Goal: Task Accomplishment & Management: Complete application form

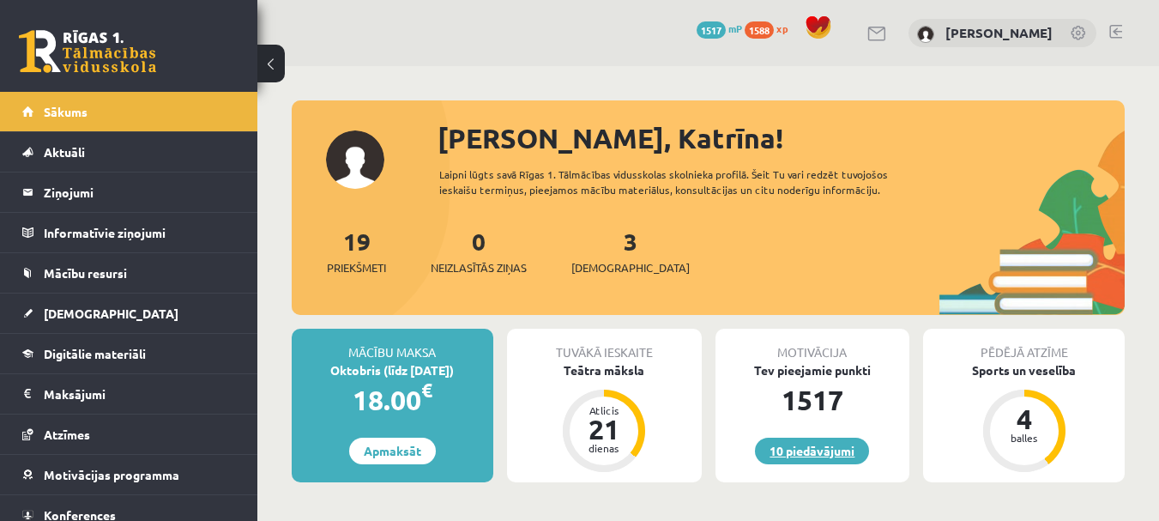
click at [812, 452] on link "10 piedāvājumi" at bounding box center [812, 451] width 114 height 27
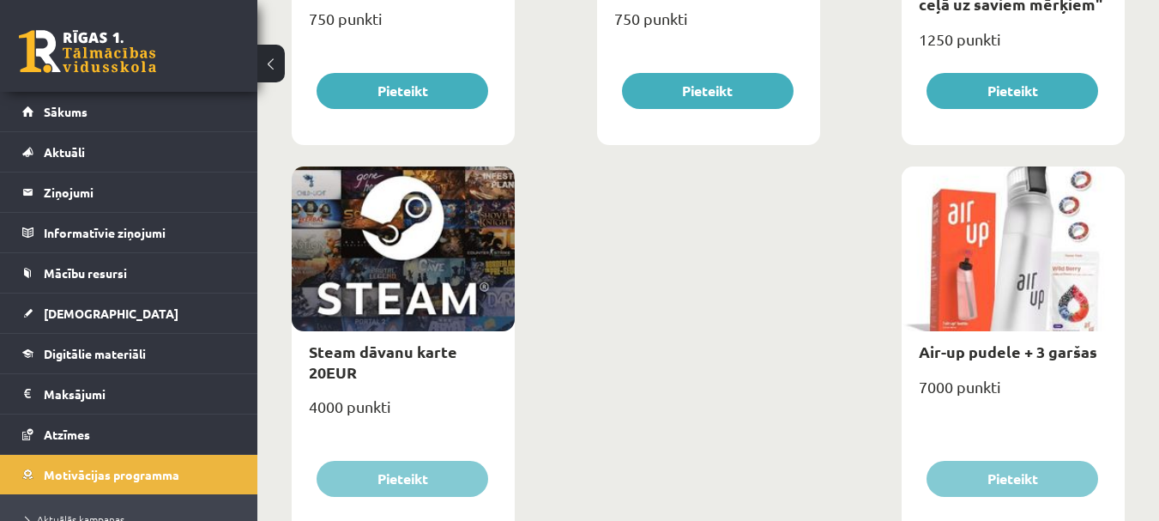
scroll to position [2891, 0]
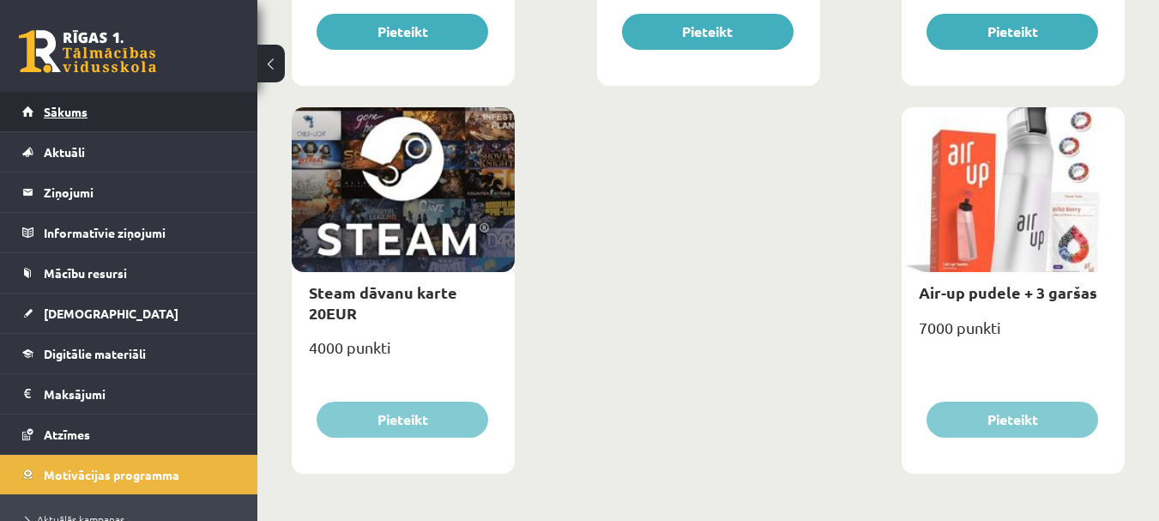
click at [63, 113] on span "Sākums" at bounding box center [66, 111] width 44 height 15
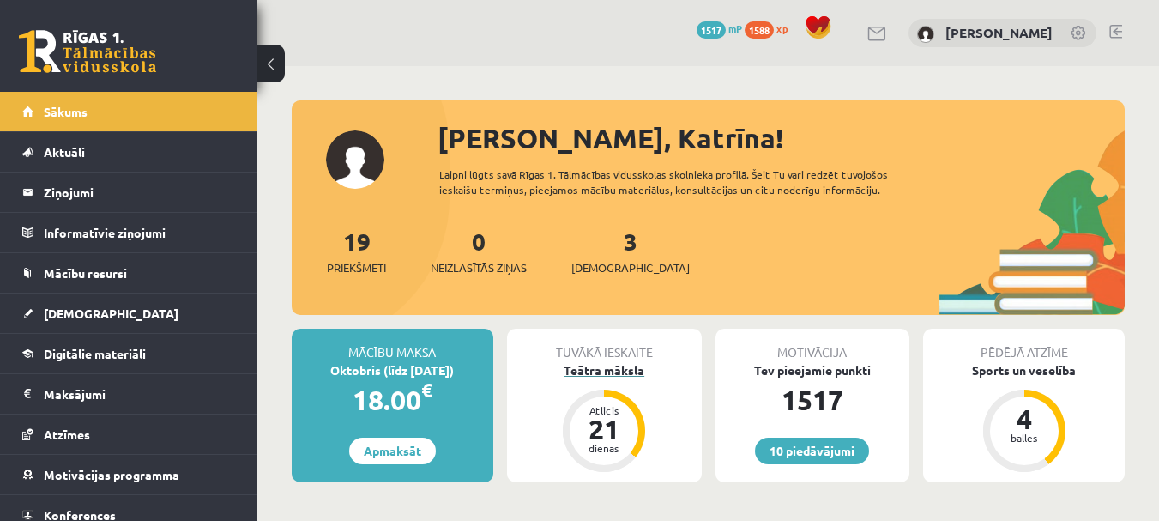
click at [608, 370] on div "Teātra māksla" at bounding box center [604, 370] width 195 height 18
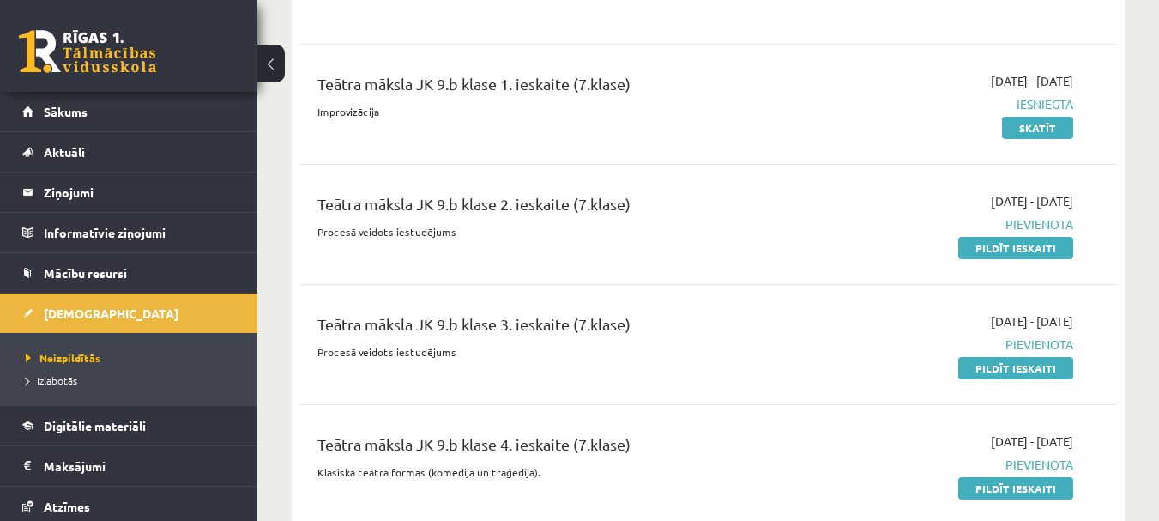
scroll to position [1802, 0]
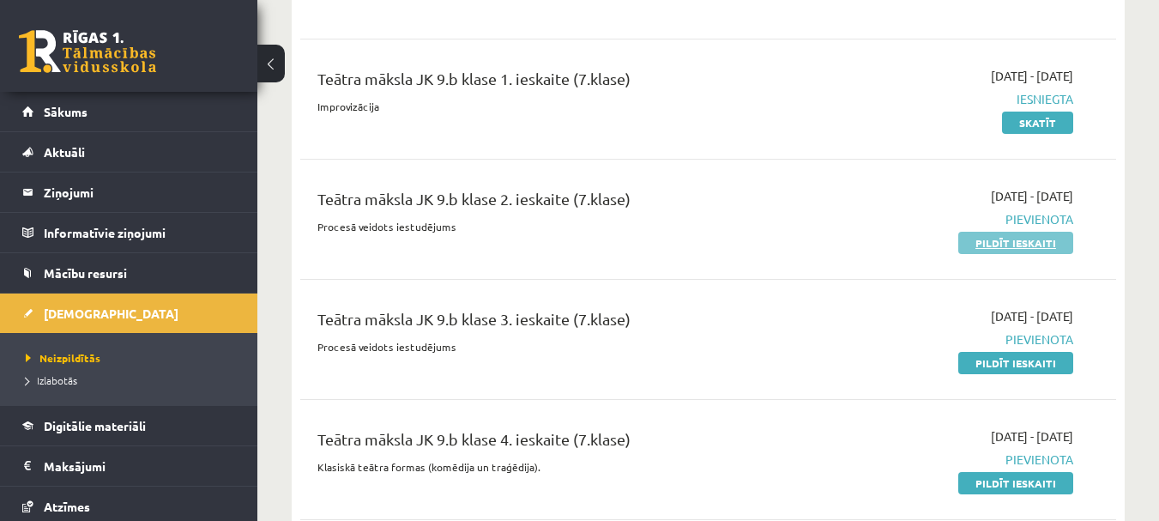
click at [1032, 245] on link "Pildīt ieskaiti" at bounding box center [1015, 243] width 115 height 22
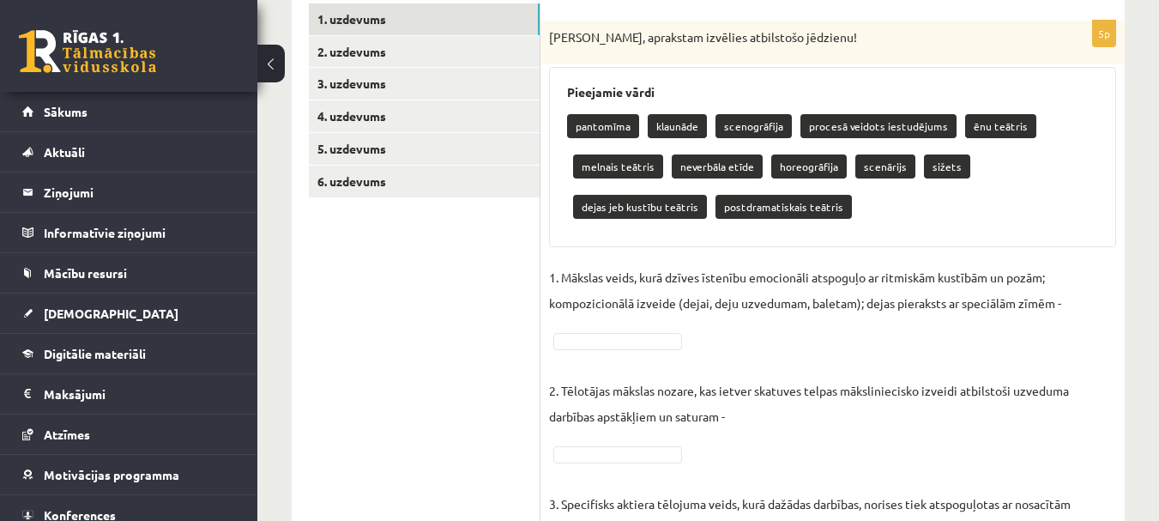
scroll to position [343, 0]
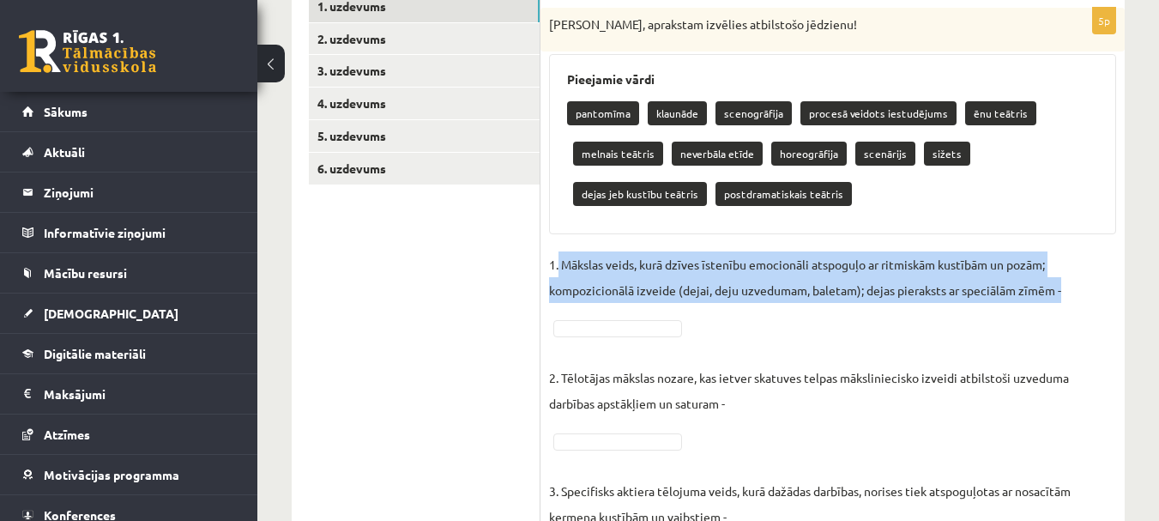
drag, startPoint x: 559, startPoint y: 264, endPoint x: 990, endPoint y: 305, distance: 432.6
click at [990, 305] on fieldset "1. Mākslas veids, kurā dzīves īstenību emocionāli atspoguļo ar ritmiskām kustīb…" at bounding box center [832, 508] width 567 height 515
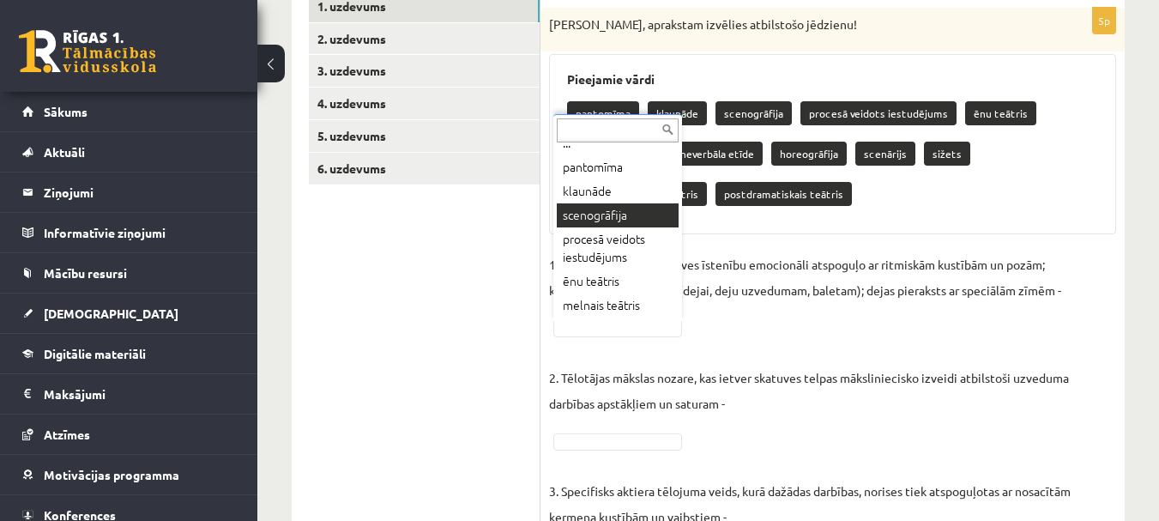
scroll to position [100, 0]
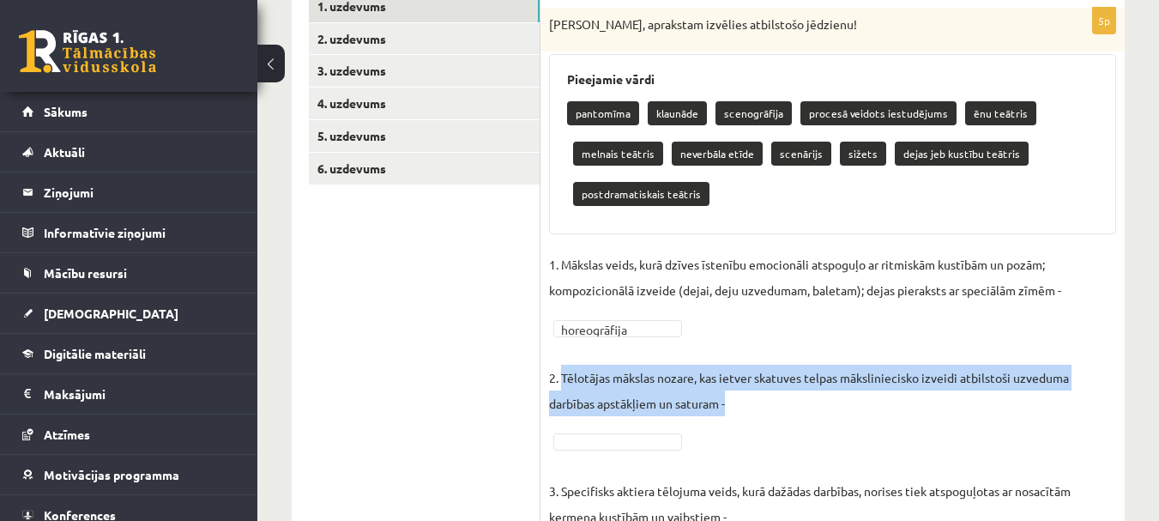
drag, startPoint x: 562, startPoint y: 377, endPoint x: 741, endPoint y: 402, distance: 181.2
click at [741, 402] on p "2. Tēlotājas mākslas nozare, kas ietver skatuves telpas māksliniecisko izveidi …" at bounding box center [832, 377] width 567 height 77
copy p "Tēlotājas mākslas nozare, kas ietver skatuves telpas māksliniecisko izveidi atb…"
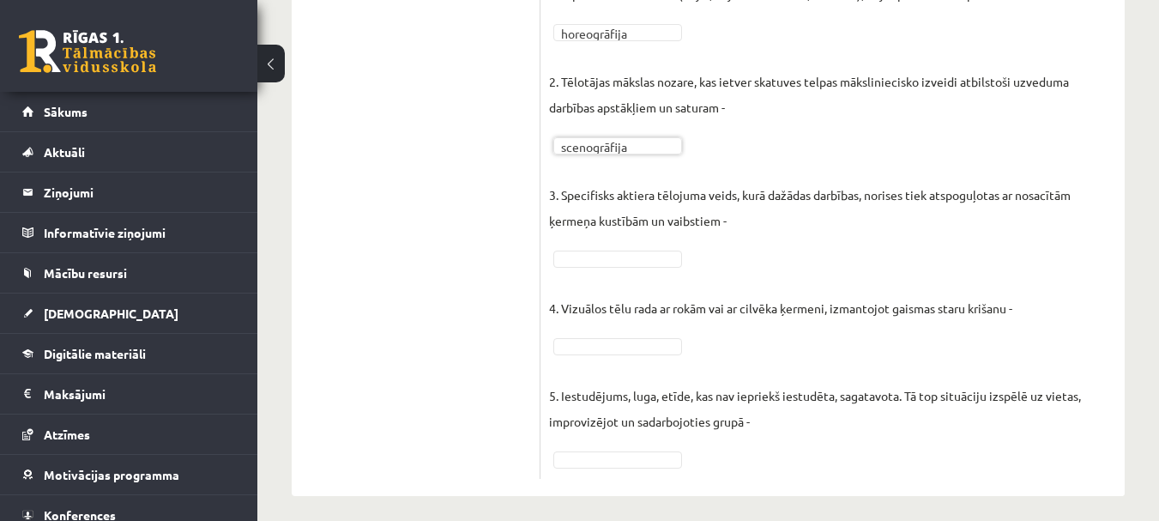
scroll to position [601, 0]
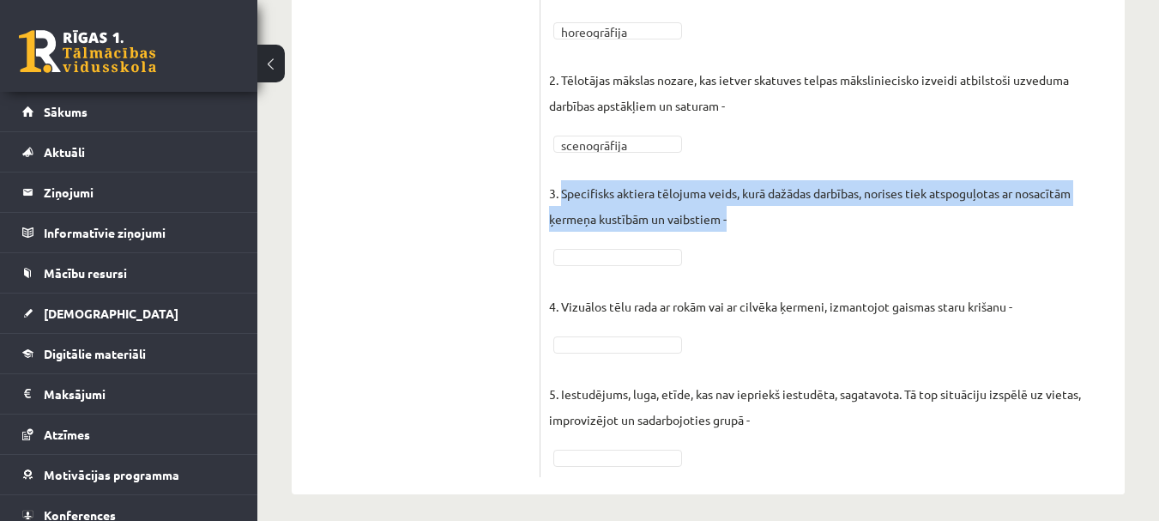
drag, startPoint x: 562, startPoint y: 192, endPoint x: 756, endPoint y: 227, distance: 196.9
click at [756, 227] on p "3. Specifisks aktiera tēlojuma veids, kurā dažādas darbības, norises tiek atspo…" at bounding box center [832, 192] width 567 height 77
copy p "Specifisks aktiera tēlojuma veids, kurā dažādas darbības, norises tiek atspoguļ…"
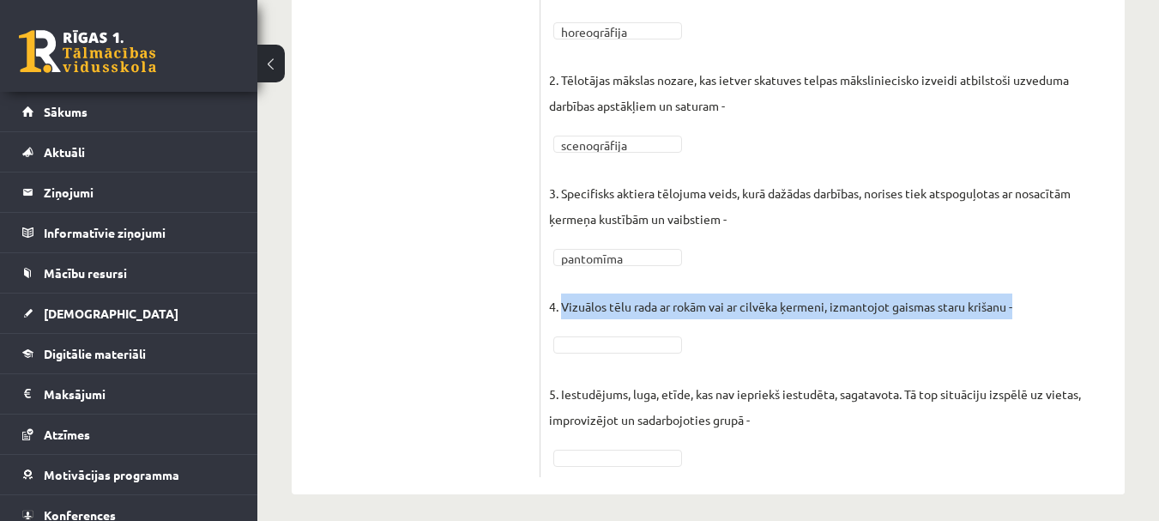
drag, startPoint x: 560, startPoint y: 304, endPoint x: 1038, endPoint y: 311, distance: 477.9
click at [1038, 311] on fieldset "**********" at bounding box center [832, 211] width 567 height 515
copy p "Vizuālos tēlu rada ar rokām vai ar cilvēka ķermeni, izmantojot gaismas staru kr…"
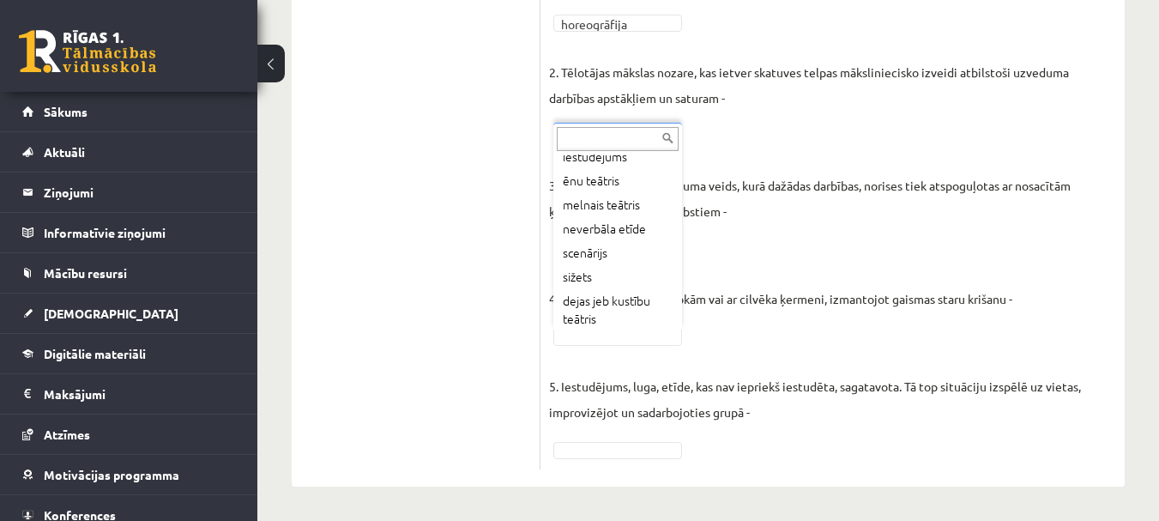
scroll to position [51, 0]
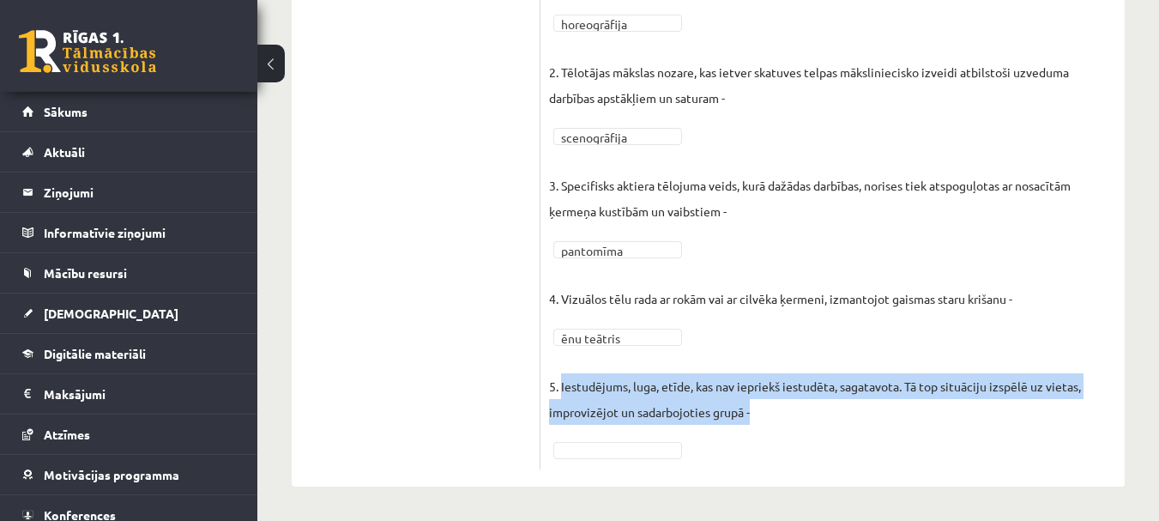
drag, startPoint x: 561, startPoint y: 385, endPoint x: 782, endPoint y: 416, distance: 222.7
click at [782, 416] on p "5. Iestudējums, luga, etīde, kas nav iepriekš iestudēta, sagatavota. Tā top sit…" at bounding box center [832, 385] width 567 height 77
copy p "Iestudējums, luga, etīde, kas nav iepriekš iestudēta, sagatavota. Tā top situāc…"
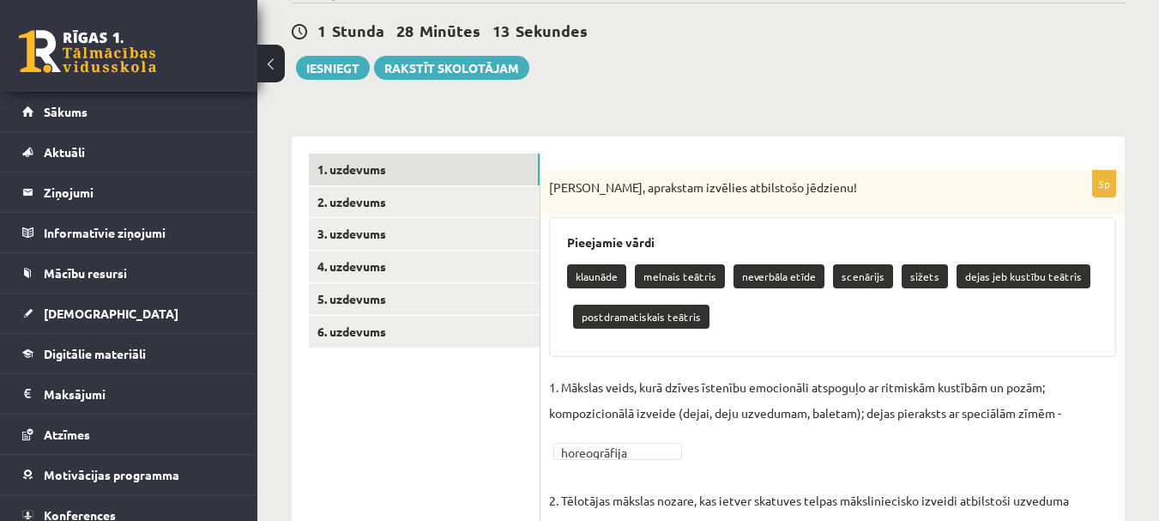
scroll to position [94, 0]
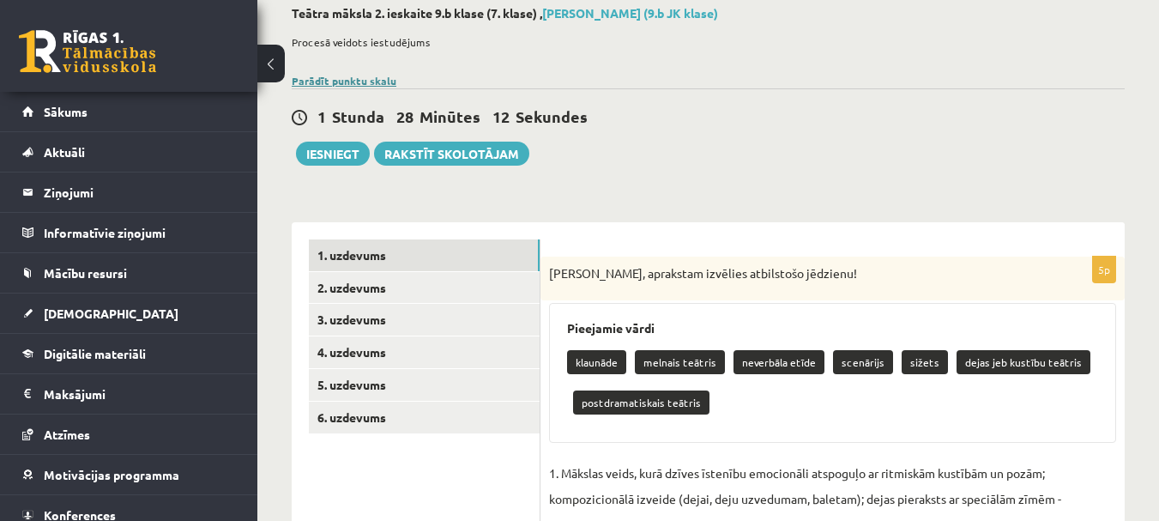
click at [361, 82] on link "Parādīt punktu skalu" at bounding box center [344, 81] width 105 height 14
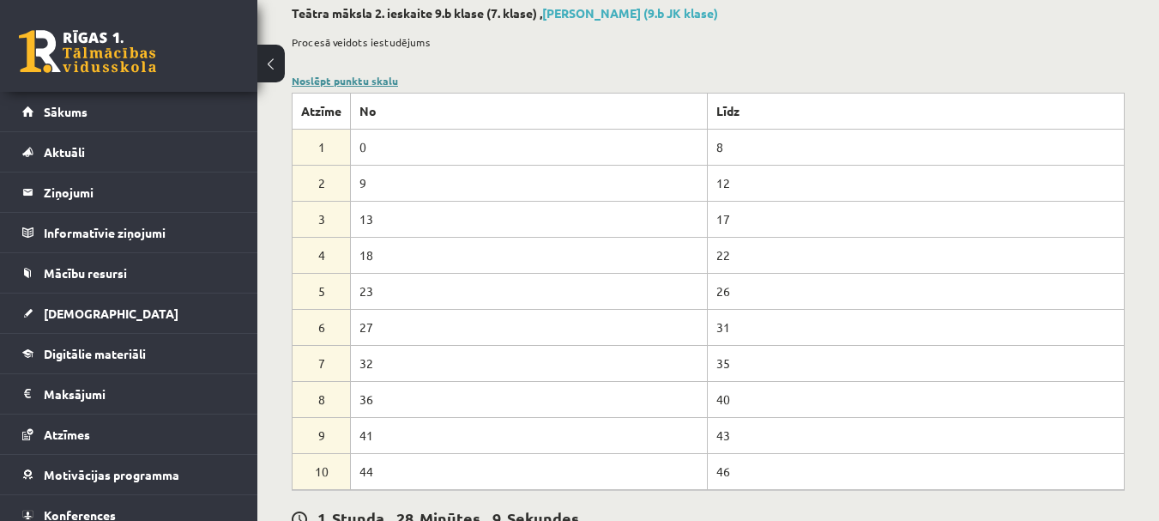
click at [332, 83] on link "Noslēpt punktu skalu" at bounding box center [345, 81] width 106 height 14
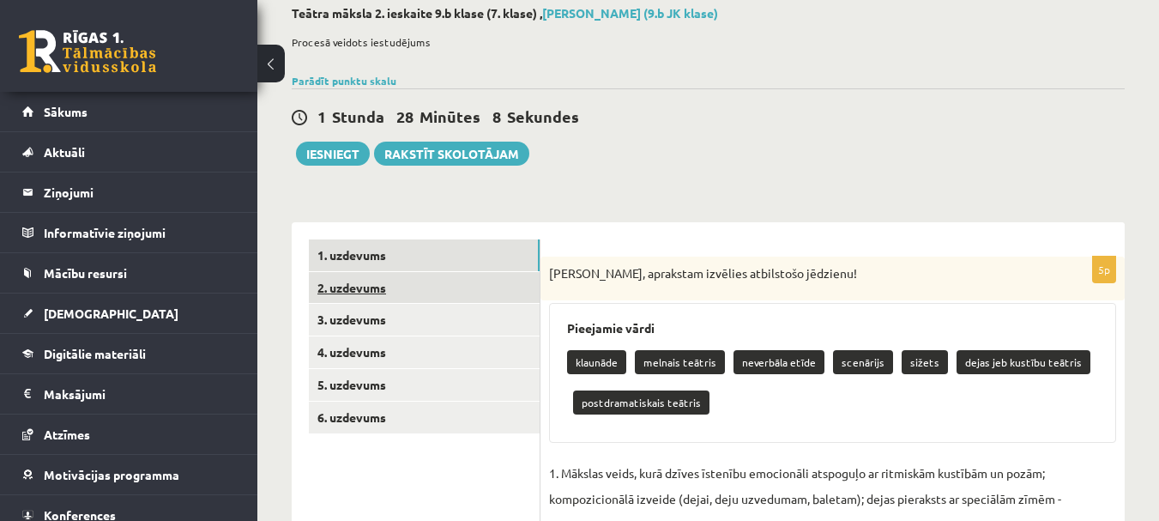
click at [379, 283] on link "2. uzdevums" at bounding box center [424, 288] width 231 height 32
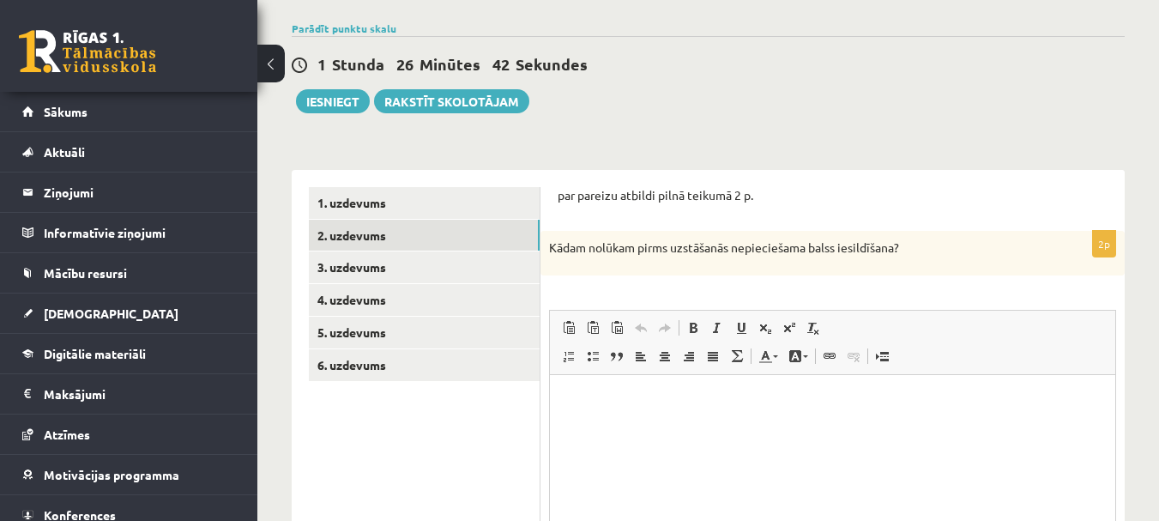
scroll to position [257, 0]
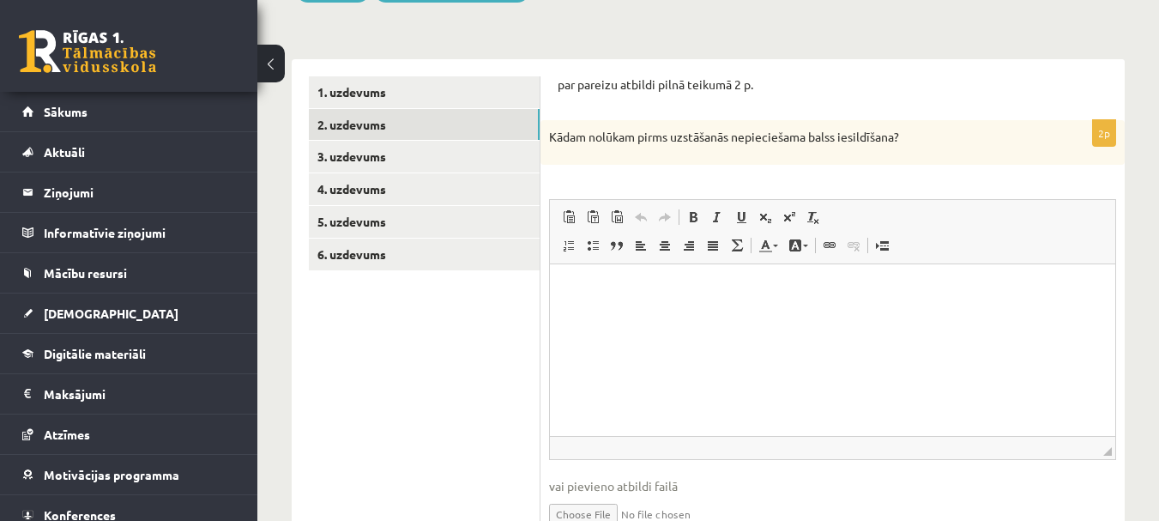
click at [628, 311] on html at bounding box center [832, 289] width 565 height 52
drag, startPoint x: 550, startPoint y: 140, endPoint x: 931, endPoint y: 142, distance: 380.9
click at [931, 142] on p "Kādam nolūkam pirms uzstāšanās nepieciešama balss iesildīšana?" at bounding box center [789, 137] width 481 height 17
copy p "Kādam nolūkam pirms uzstāšanās nepieciešama balss iesildīšana?"
click at [852, 301] on html "**********" at bounding box center [832, 289] width 565 height 52
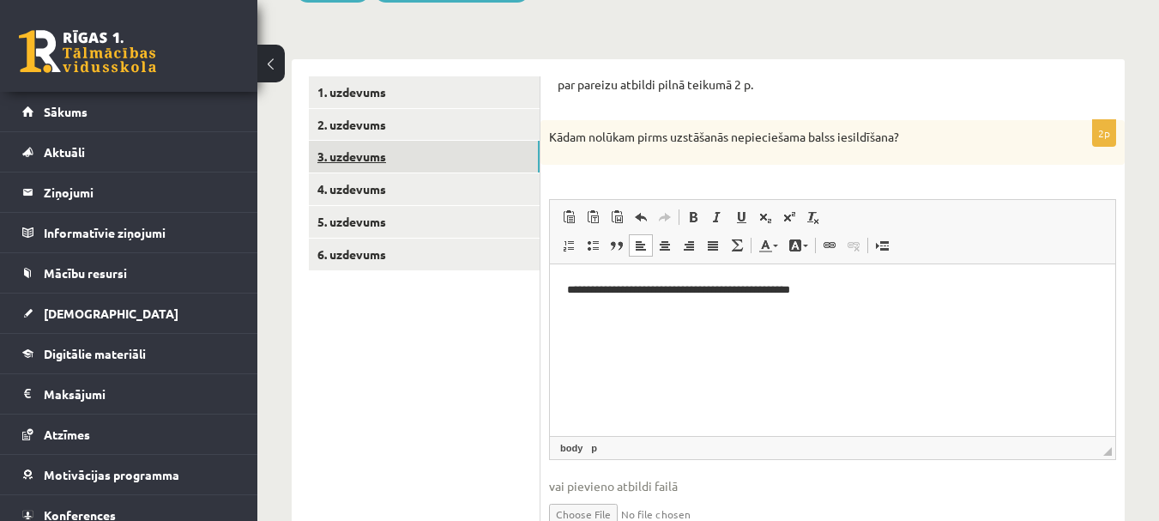
click at [335, 160] on link "3. uzdevums" at bounding box center [424, 157] width 231 height 32
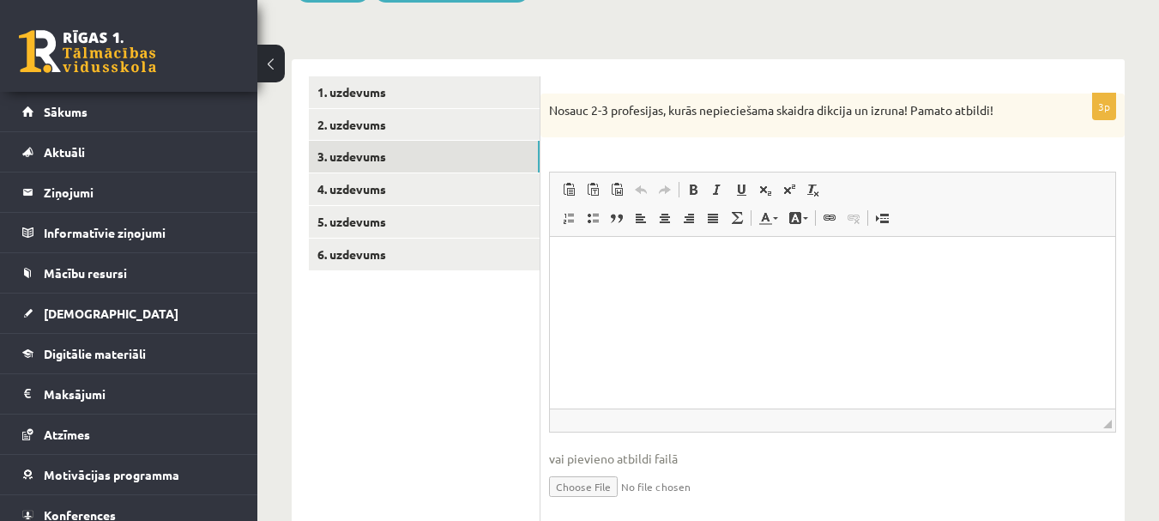
scroll to position [0, 0]
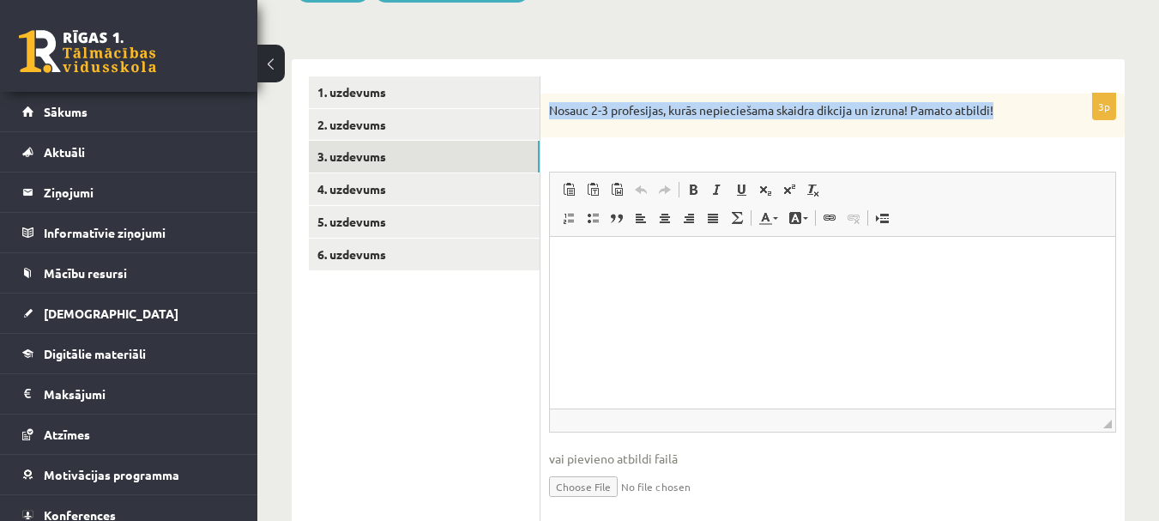
drag, startPoint x: 548, startPoint y: 109, endPoint x: 1002, endPoint y: 115, distance: 453.9
click at [1002, 115] on div "Nosauc 2-3 profesijas, kurās nepieciešama skaidra dikcija un izruna! Pamato atb…" at bounding box center [833, 116] width 584 height 45
copy p "Nosauc 2-3 profesijas, kurās nepieciešama skaidra dikcija un izruna! Pamato atb…"
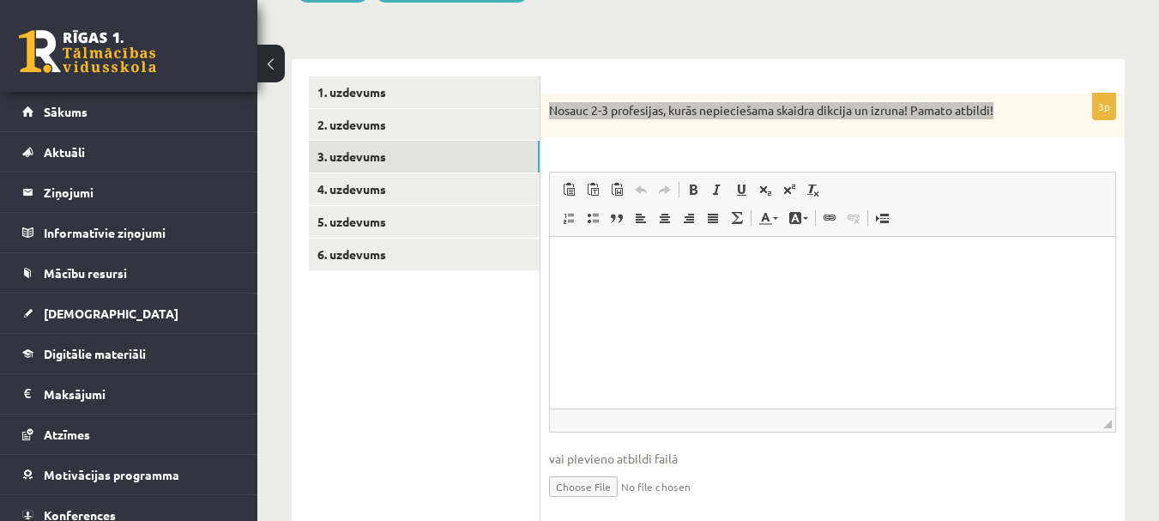
click at [620, 289] on html at bounding box center [832, 263] width 565 height 52
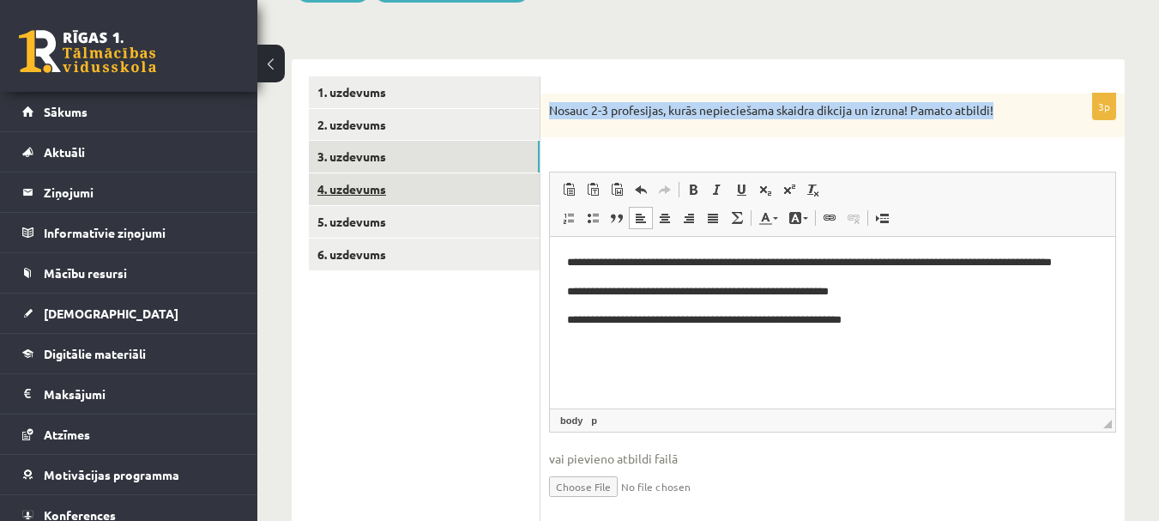
click at [360, 190] on link "4. uzdevums" at bounding box center [424, 189] width 231 height 32
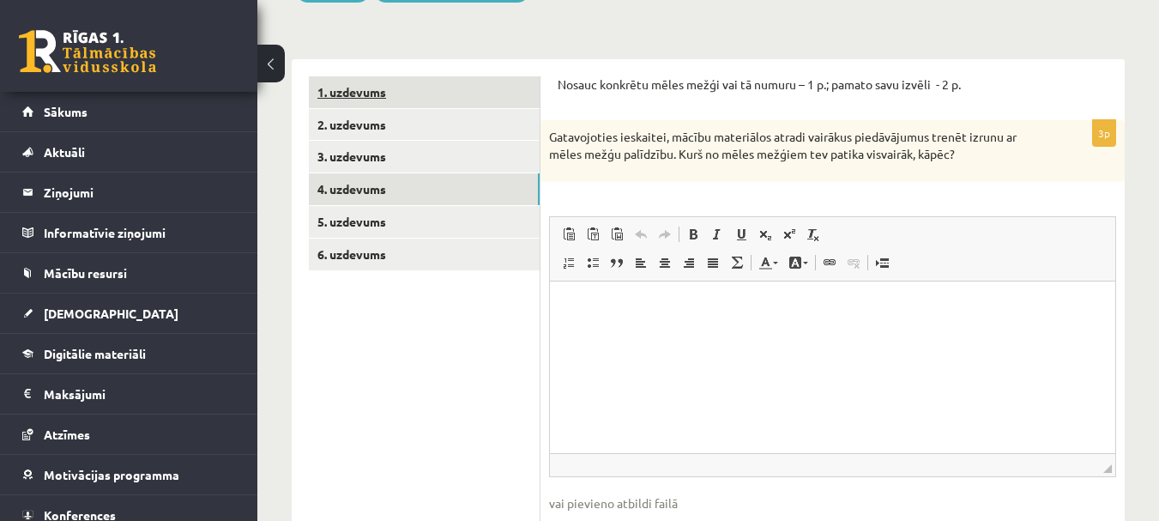
click at [384, 89] on link "1. uzdevums" at bounding box center [424, 92] width 231 height 32
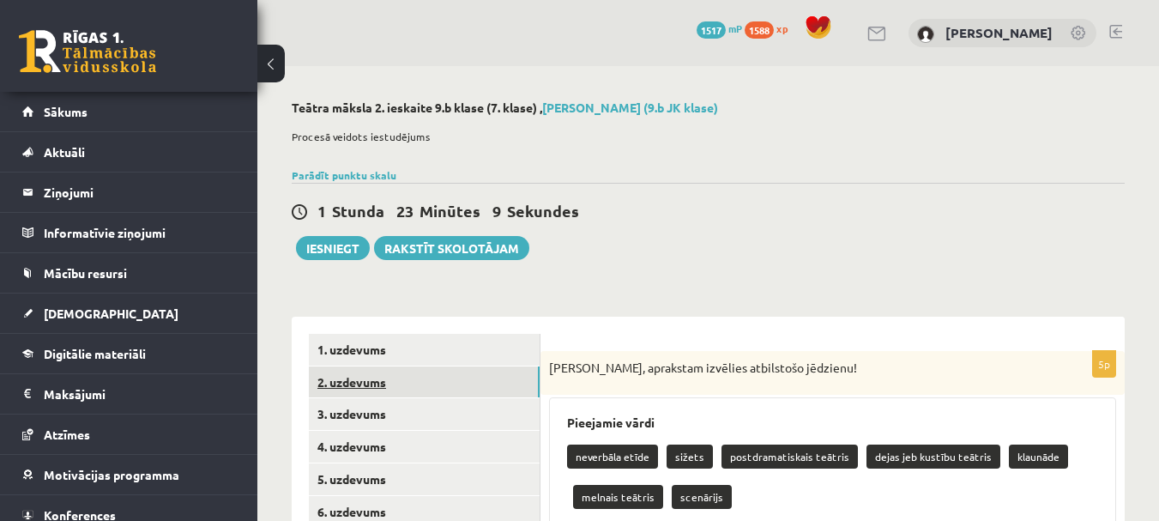
click at [353, 382] on link "2. uzdevums" at bounding box center [424, 382] width 231 height 32
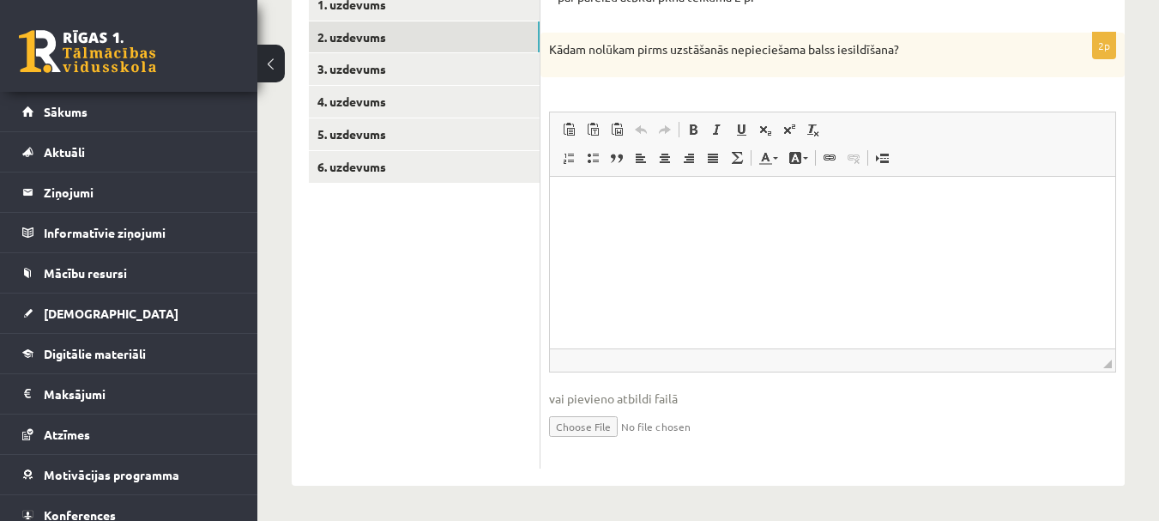
scroll to position [346, 0]
click at [640, 211] on html at bounding box center [832, 202] width 565 height 52
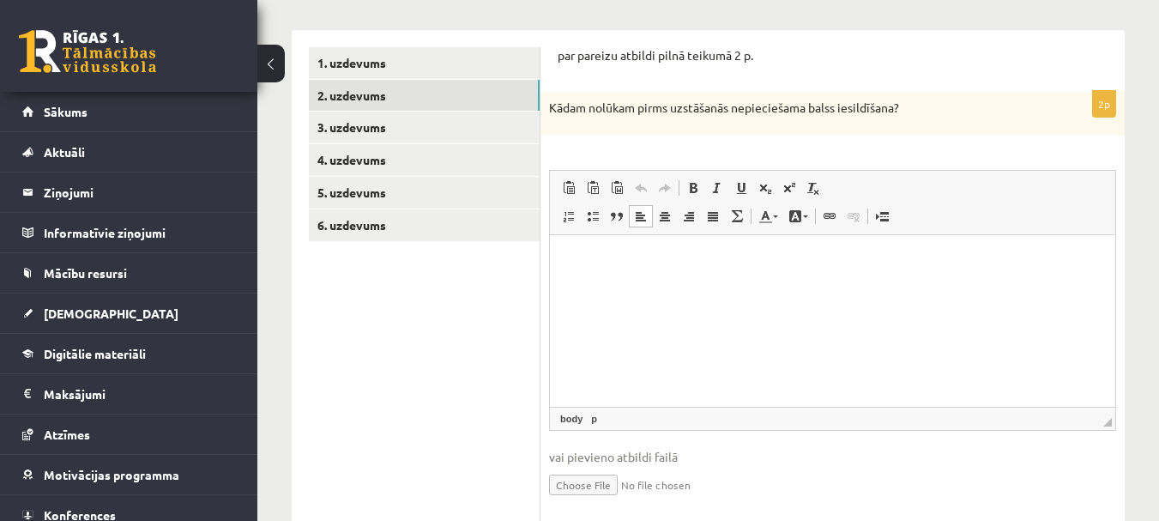
scroll to position [260, 0]
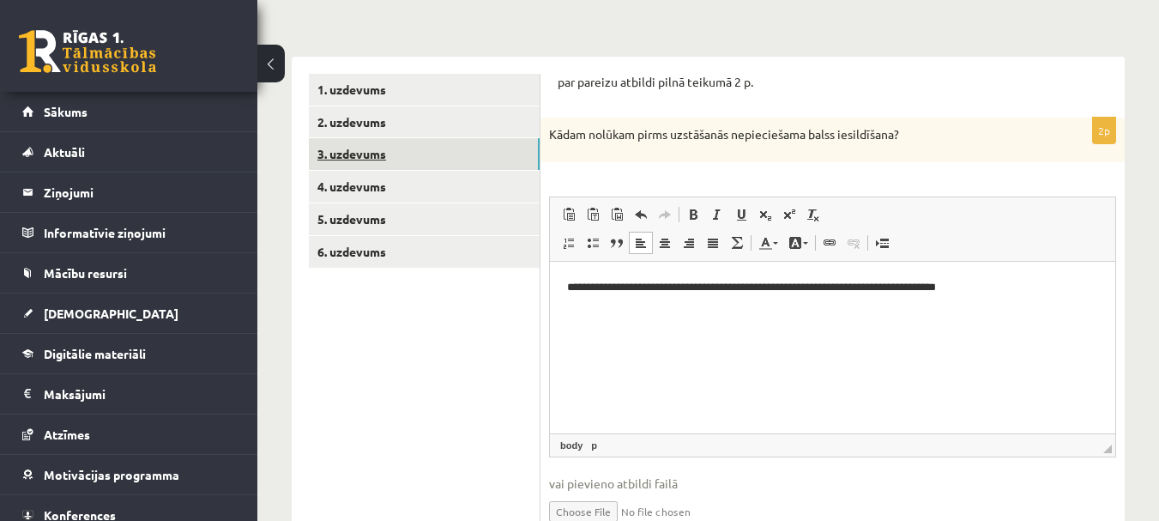
click at [367, 151] on link "3. uzdevums" at bounding box center [424, 154] width 231 height 32
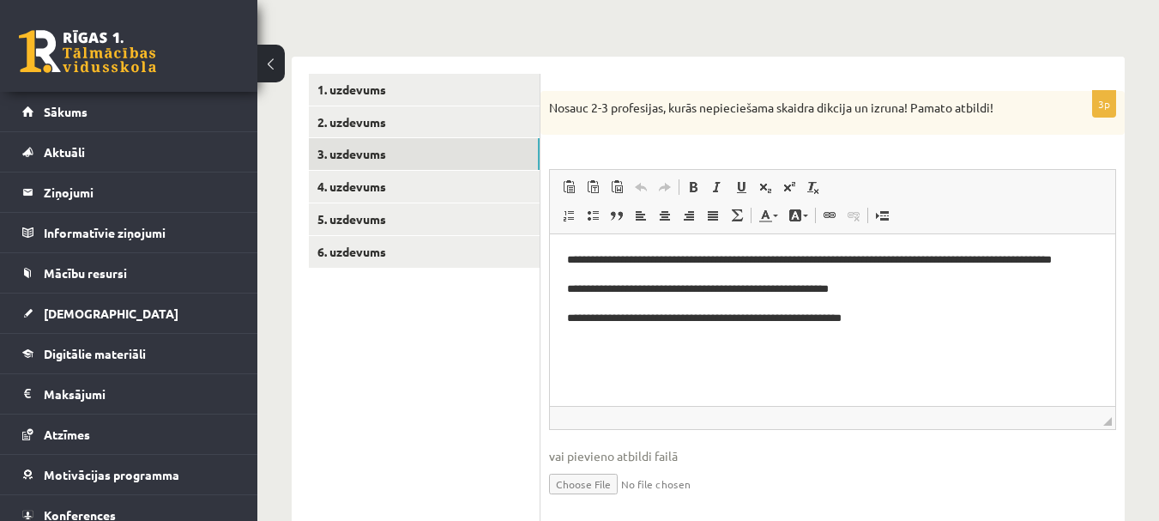
scroll to position [0, 0]
click at [377, 89] on link "1. uzdevums" at bounding box center [424, 90] width 231 height 32
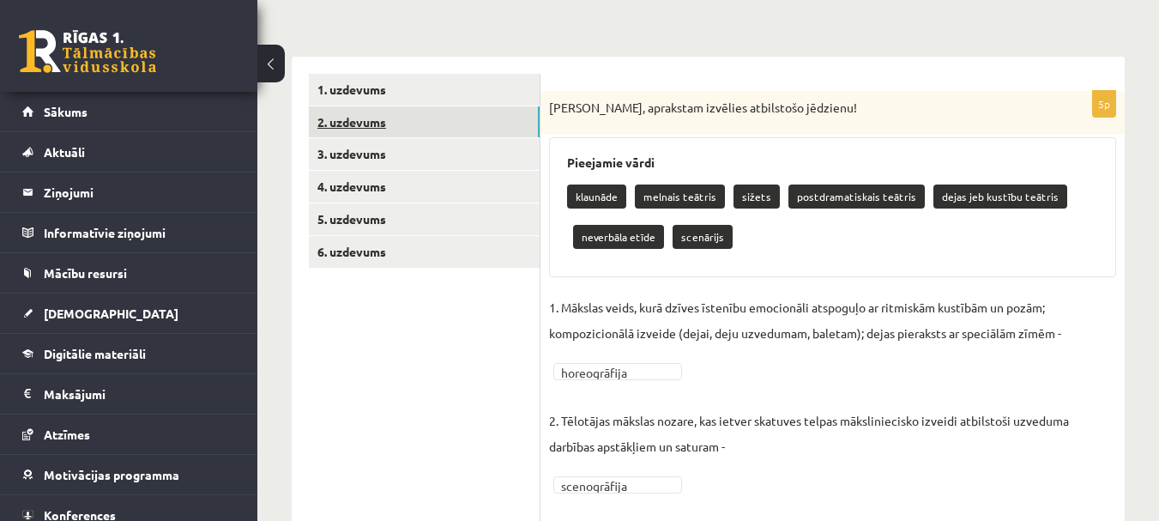
click at [393, 115] on link "2. uzdevums" at bounding box center [424, 122] width 231 height 32
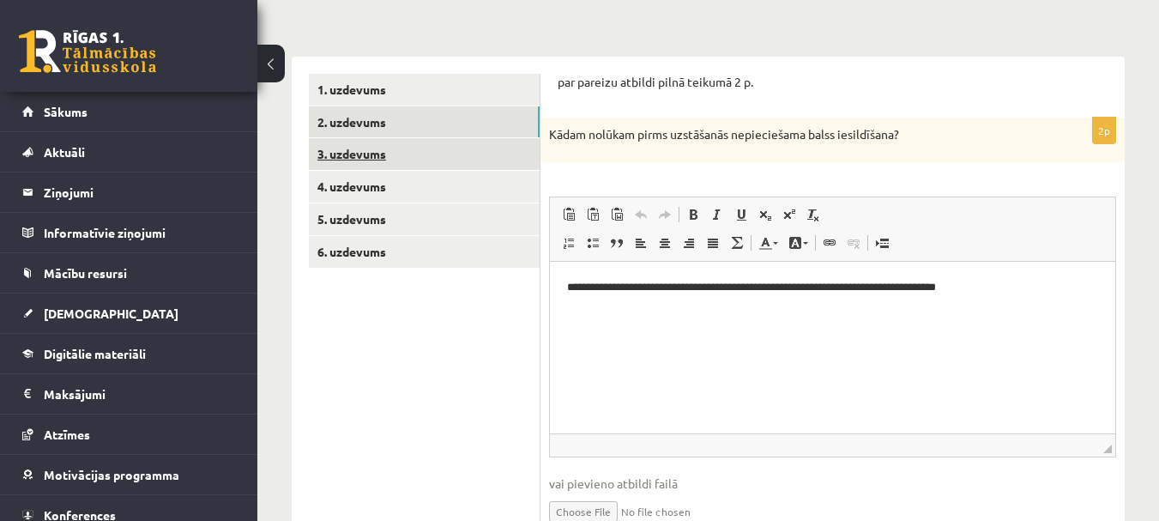
click at [361, 156] on link "3. uzdevums" at bounding box center [424, 154] width 231 height 32
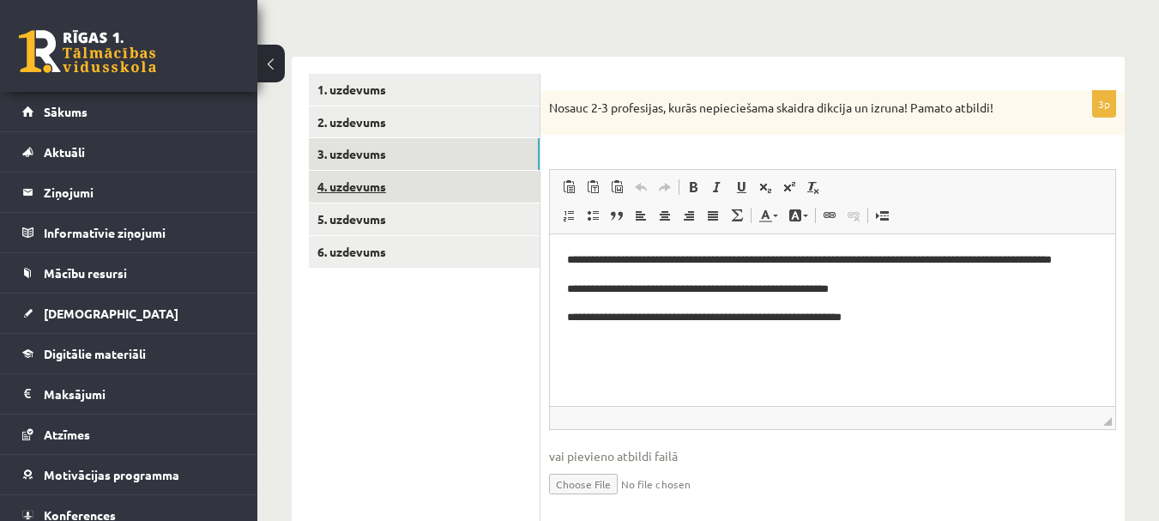
click at [369, 181] on link "4. uzdevums" at bounding box center [424, 187] width 231 height 32
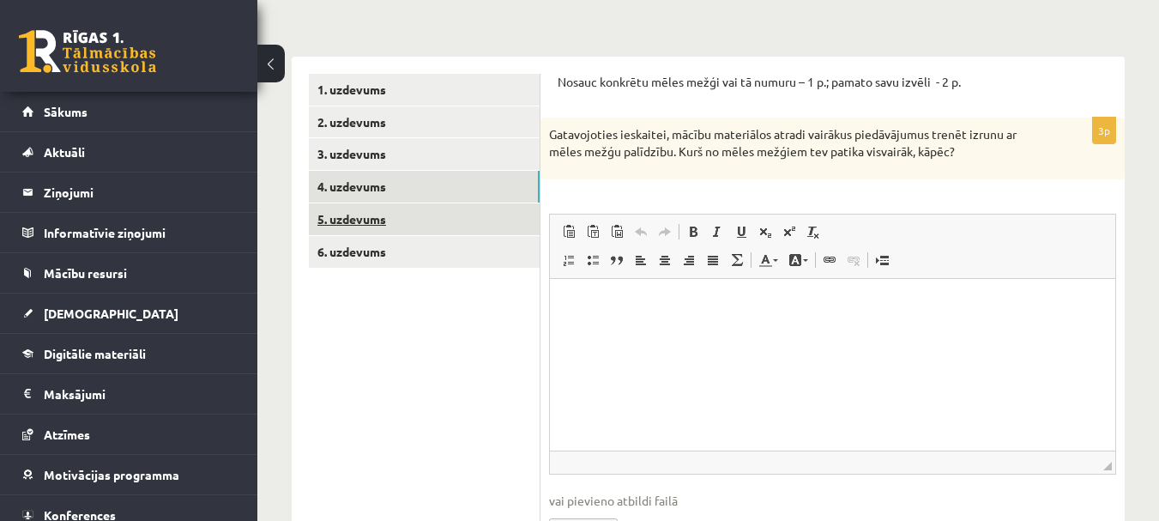
click at [360, 219] on link "5. uzdevums" at bounding box center [424, 219] width 231 height 32
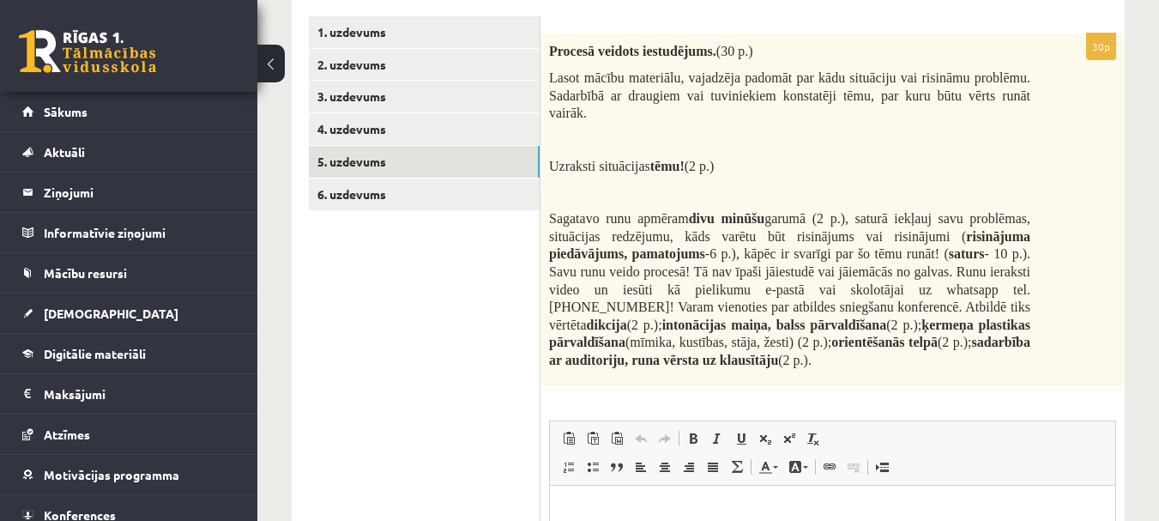
scroll to position [346, 0]
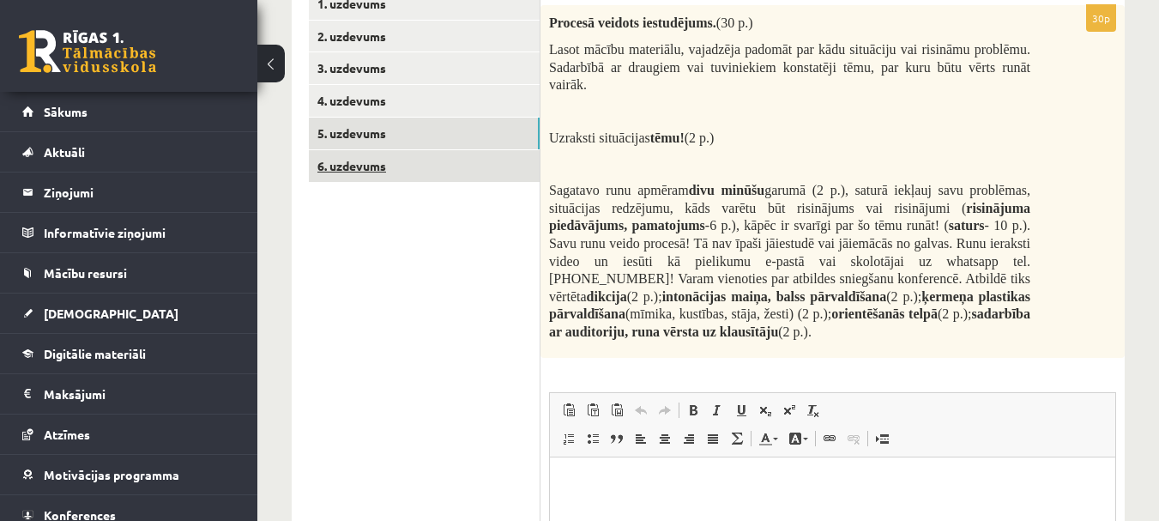
click at [357, 167] on link "6. uzdevums" at bounding box center [424, 166] width 231 height 32
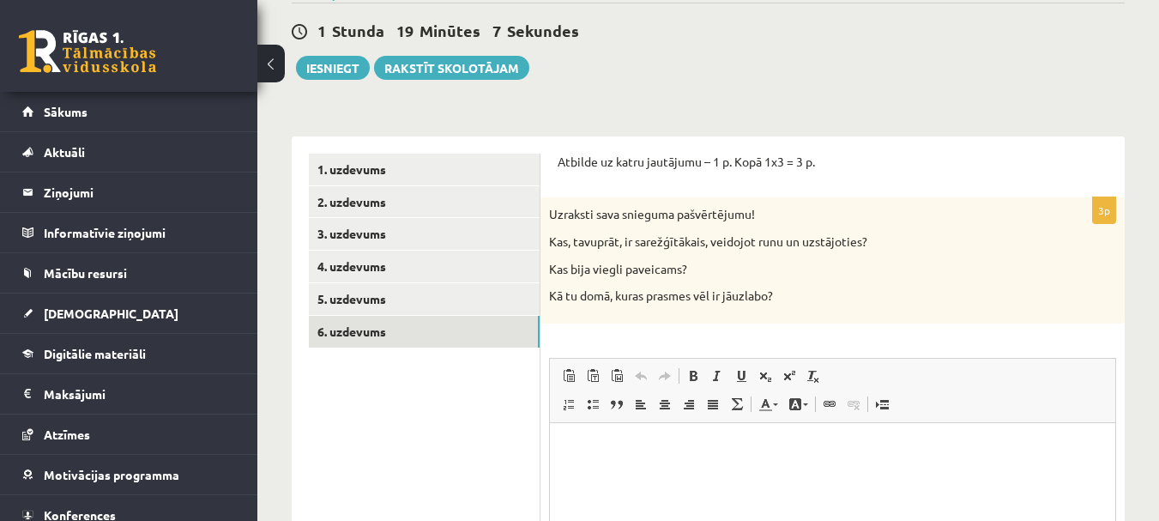
scroll to position [174, 0]
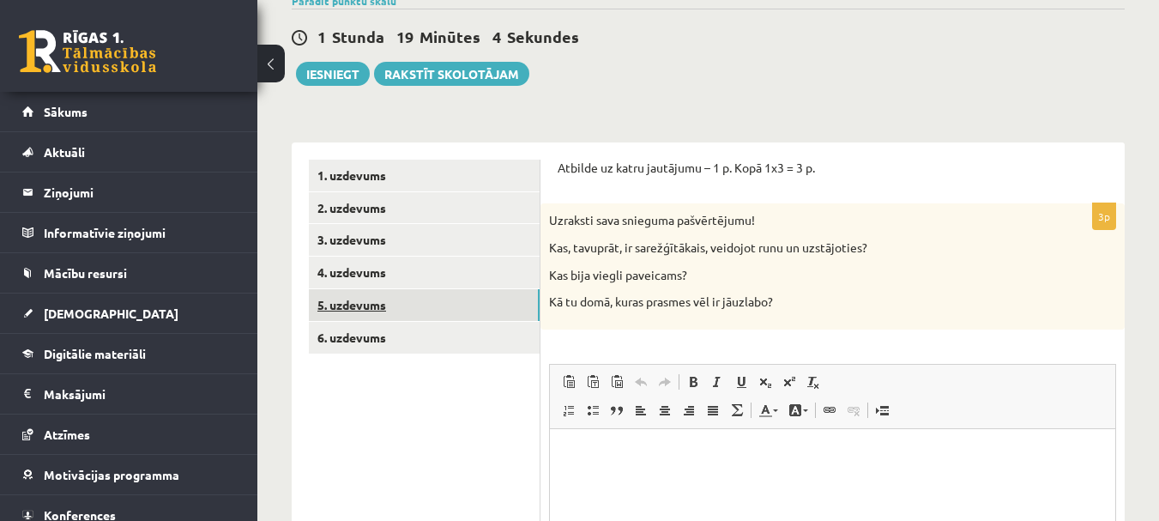
click at [350, 311] on link "5. uzdevums" at bounding box center [424, 305] width 231 height 32
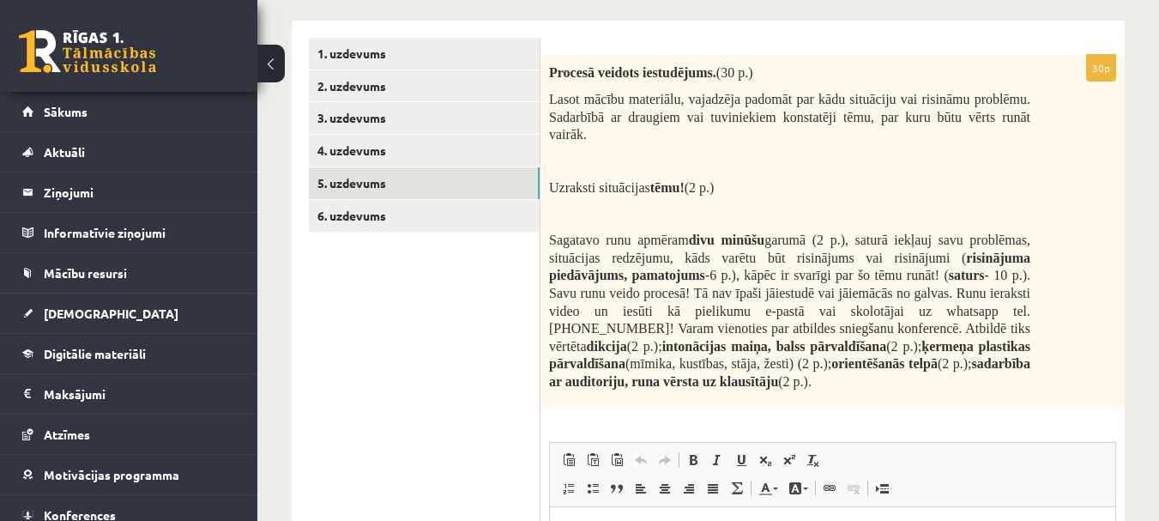
scroll to position [346, 0]
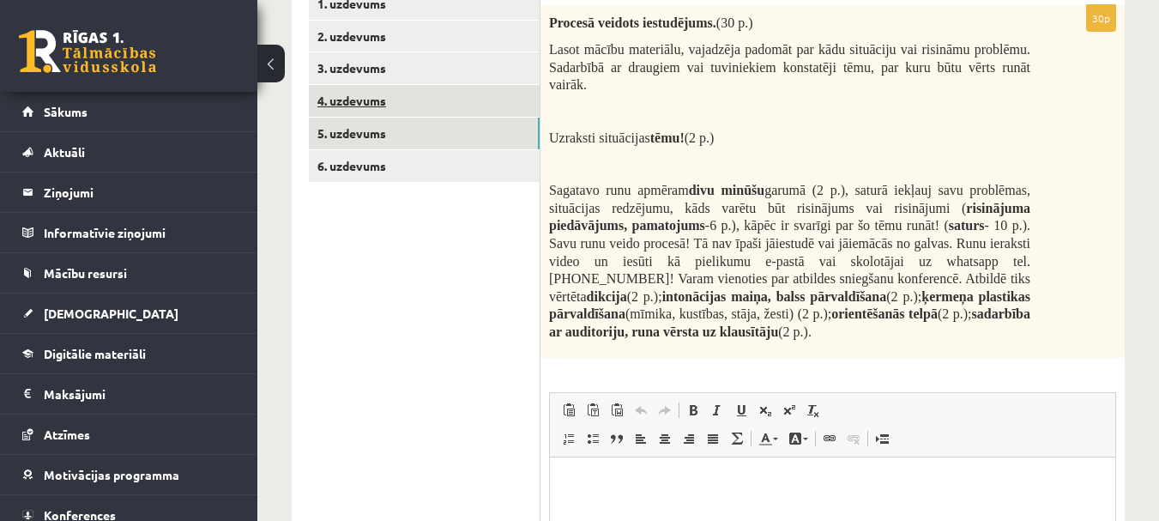
click at [356, 104] on link "4. uzdevums" at bounding box center [424, 101] width 231 height 32
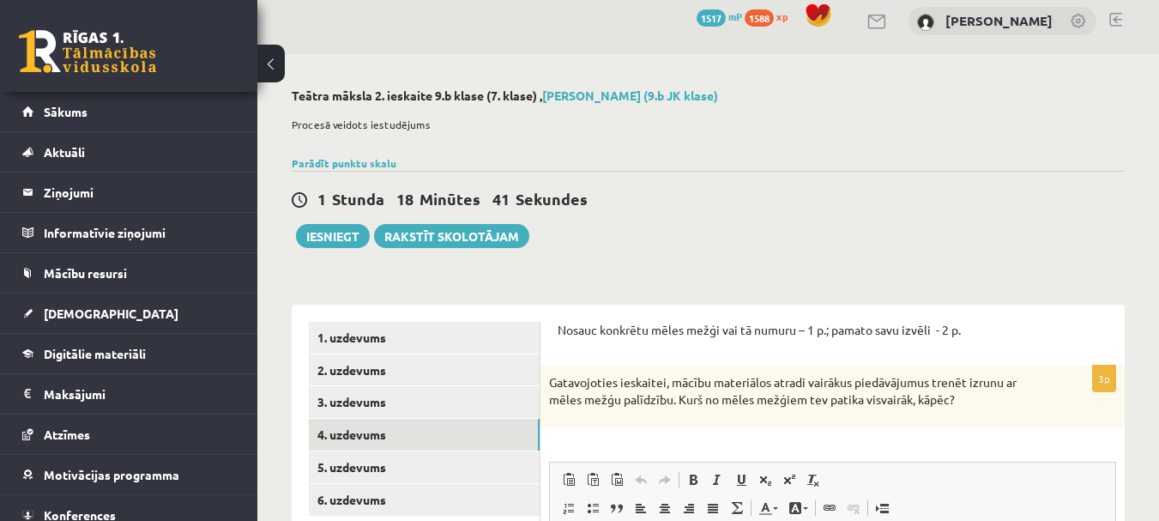
scroll to position [3, 0]
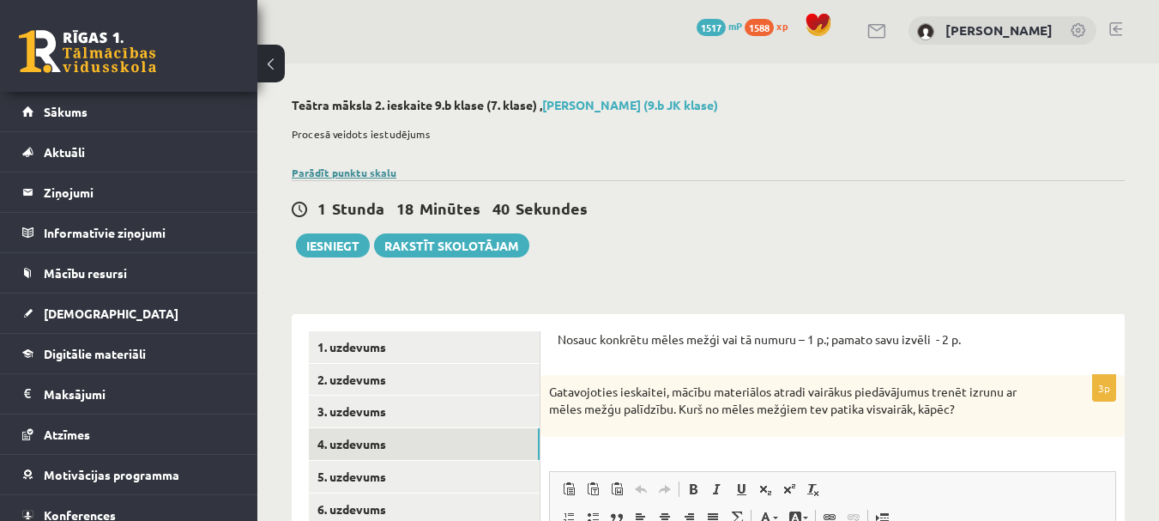
click at [345, 175] on link "Parādīt punktu skalu" at bounding box center [344, 173] width 105 height 14
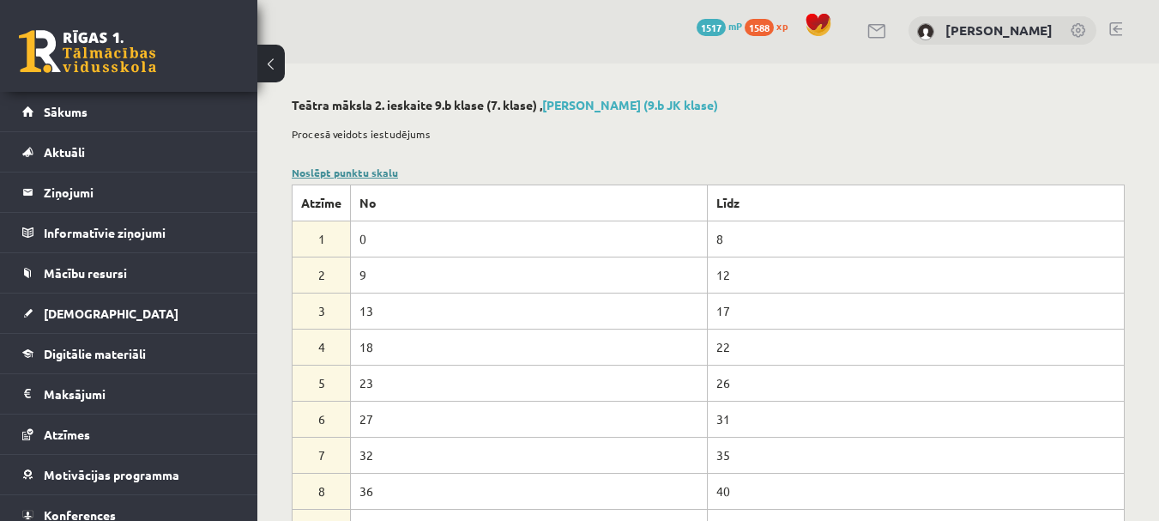
click at [346, 172] on link "Noslēpt punktu skalu" at bounding box center [345, 173] width 106 height 14
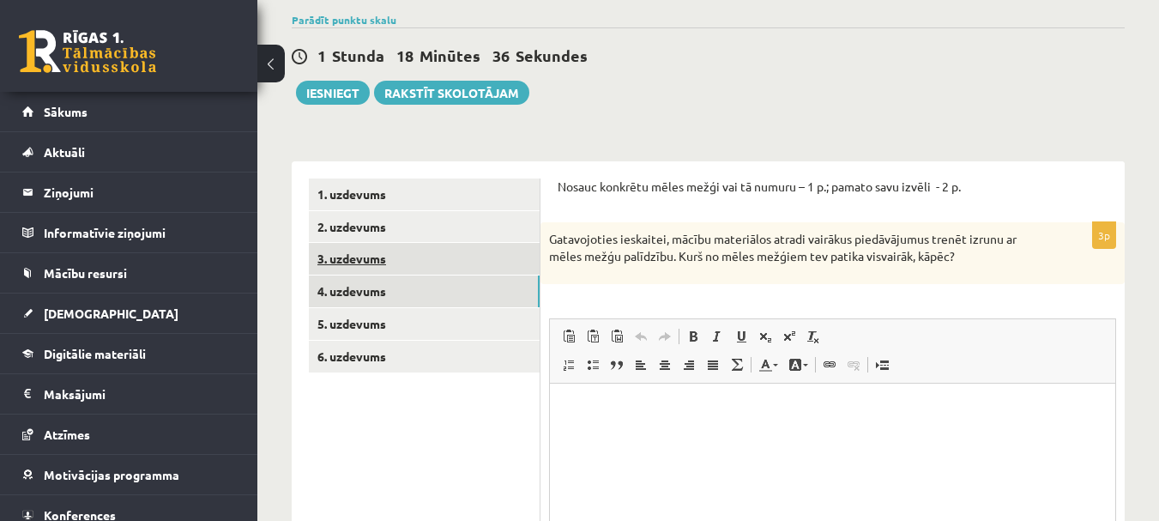
scroll to position [174, 0]
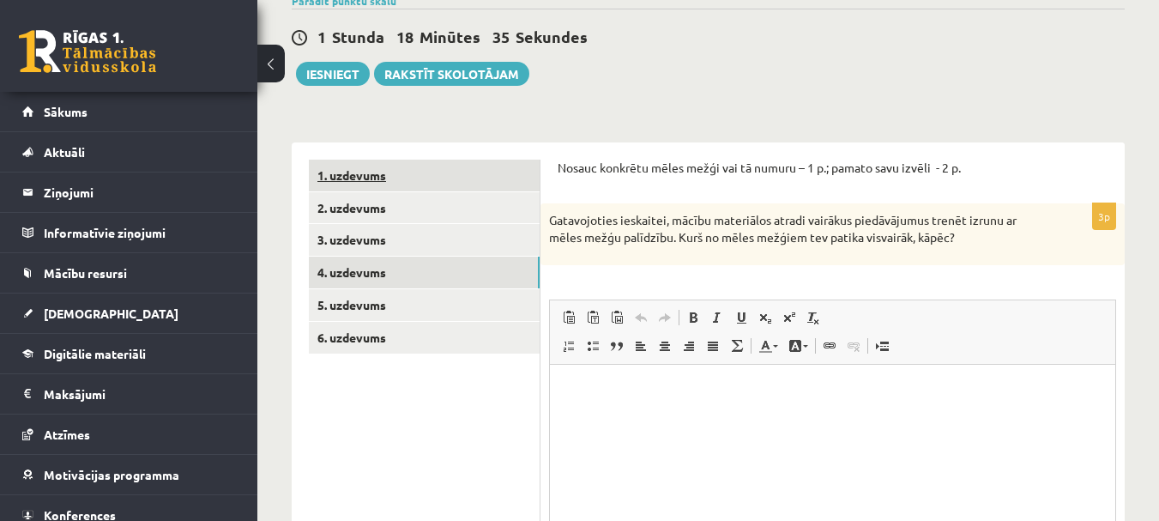
click at [366, 170] on link "1. uzdevums" at bounding box center [424, 176] width 231 height 32
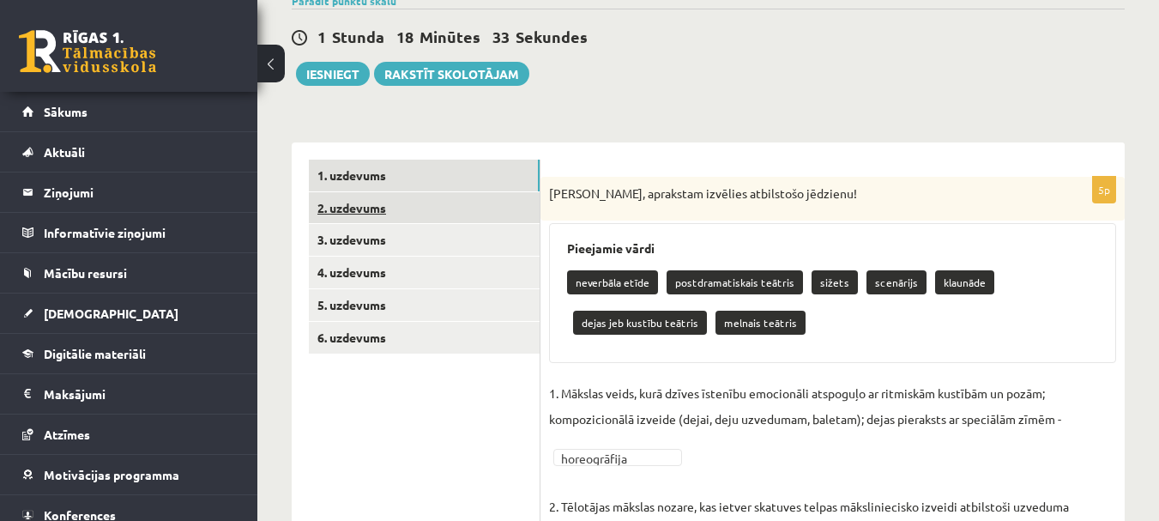
click at [384, 206] on link "2. uzdevums" at bounding box center [424, 208] width 231 height 32
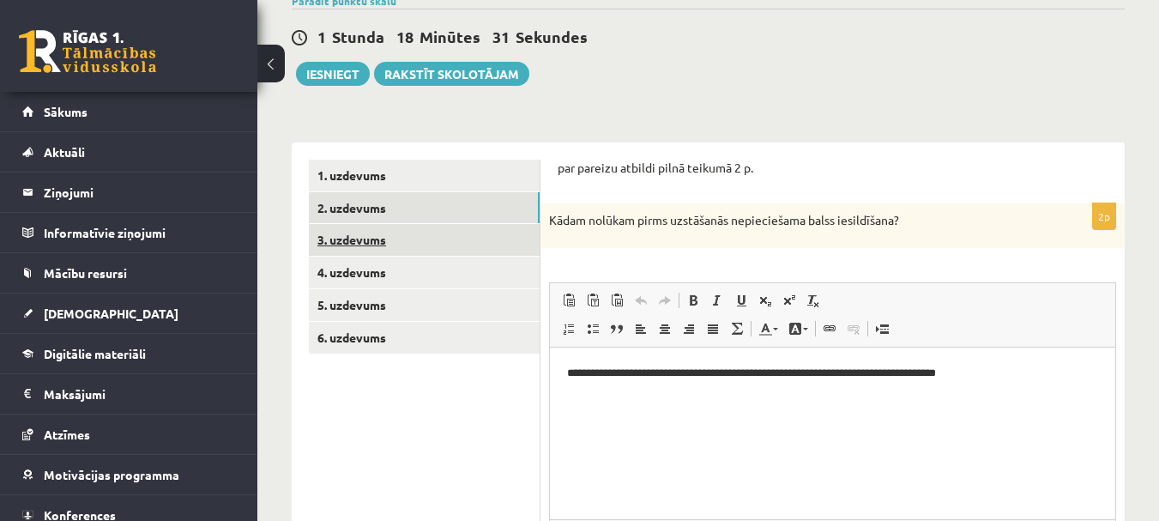
scroll to position [0, 0]
click at [364, 236] on link "3. uzdevums" at bounding box center [424, 240] width 231 height 32
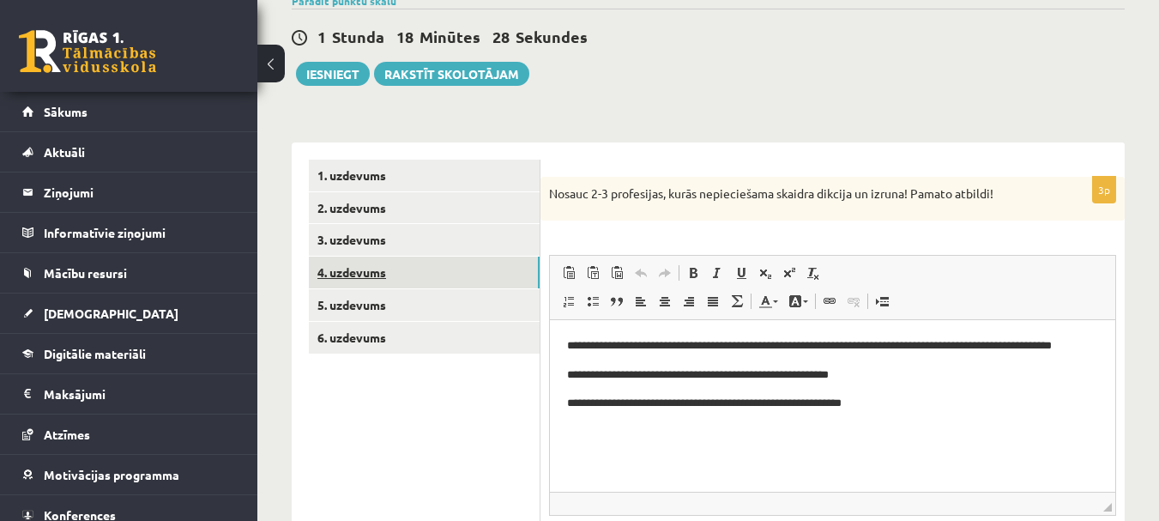
click at [355, 275] on link "4. uzdevums" at bounding box center [424, 273] width 231 height 32
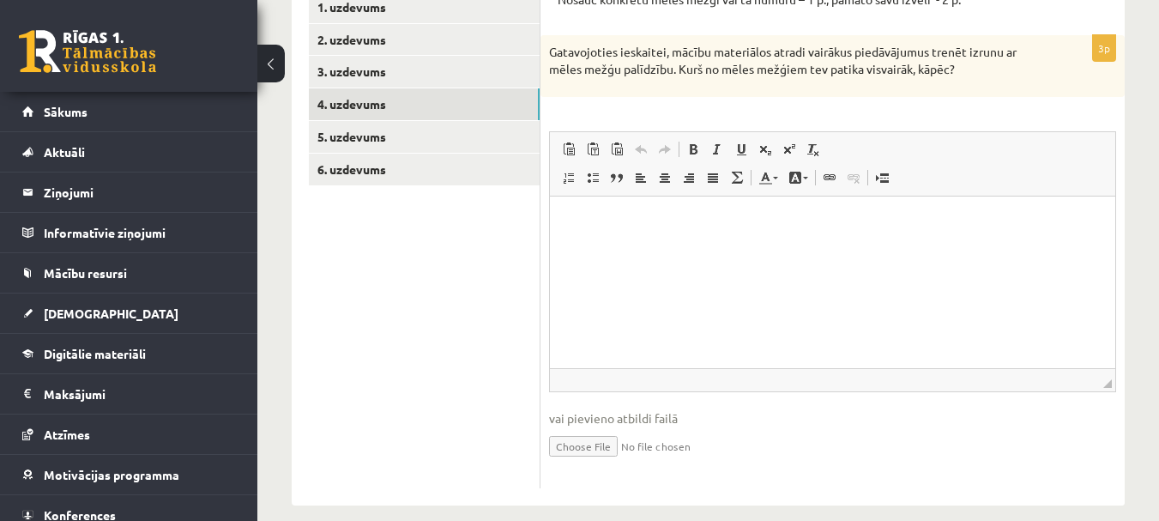
scroll to position [346, 0]
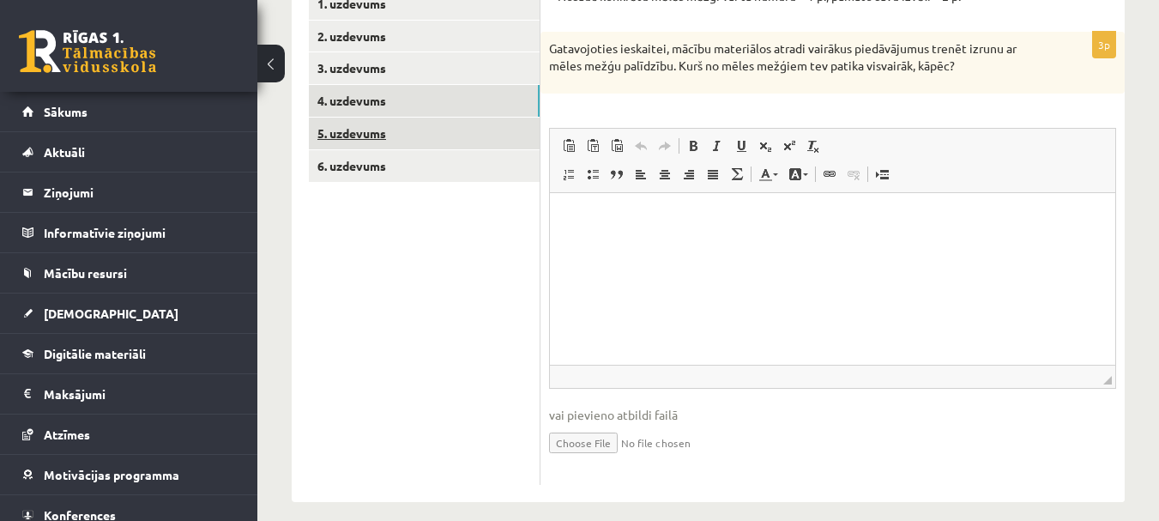
click at [357, 136] on link "5. uzdevums" at bounding box center [424, 134] width 231 height 32
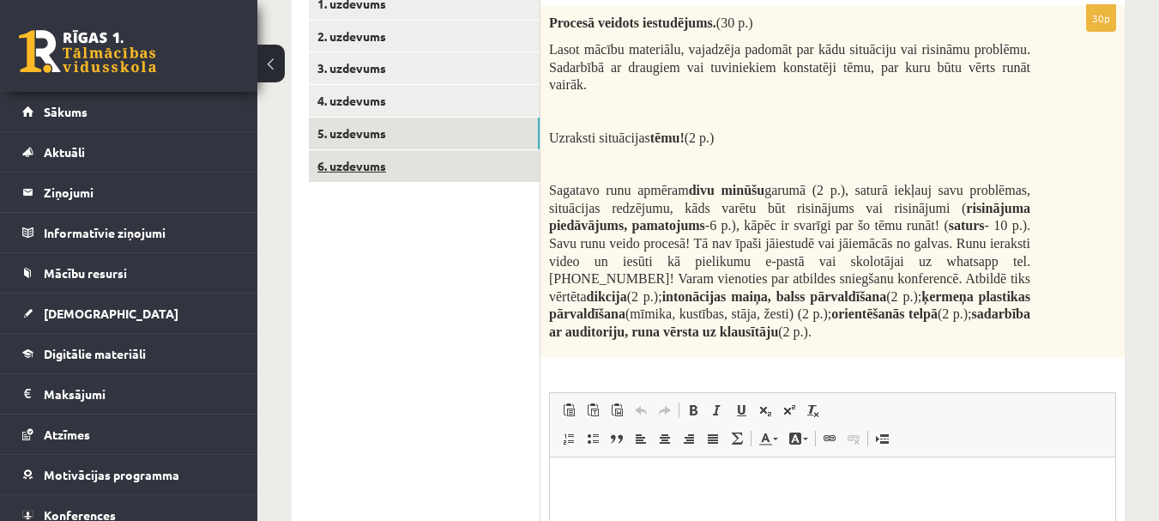
scroll to position [0, 0]
click at [365, 169] on link "6. uzdevums" at bounding box center [424, 166] width 231 height 32
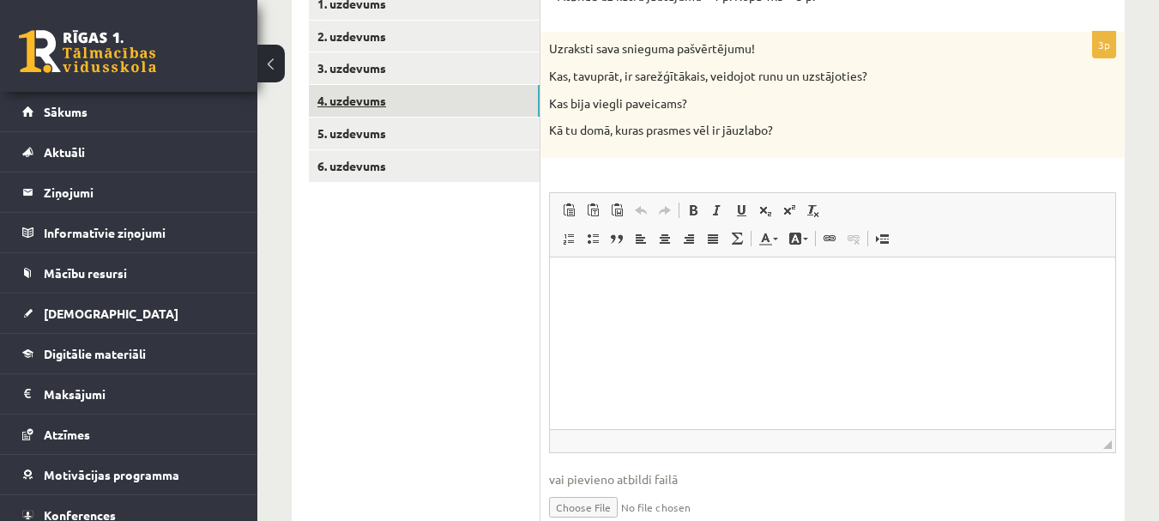
click at [359, 97] on link "4. uzdevums" at bounding box center [424, 101] width 231 height 32
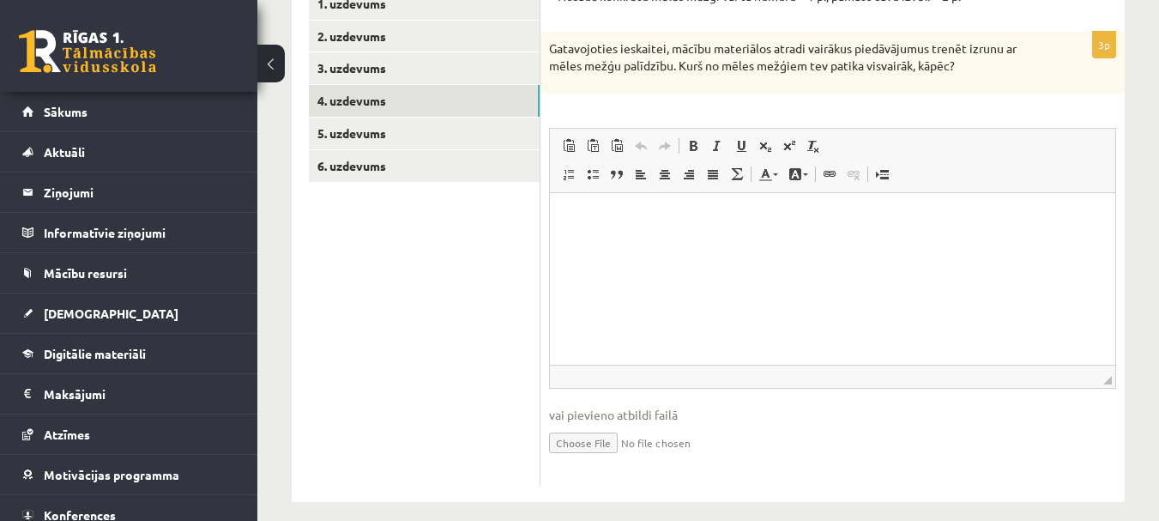
click at [606, 245] on html at bounding box center [832, 218] width 565 height 52
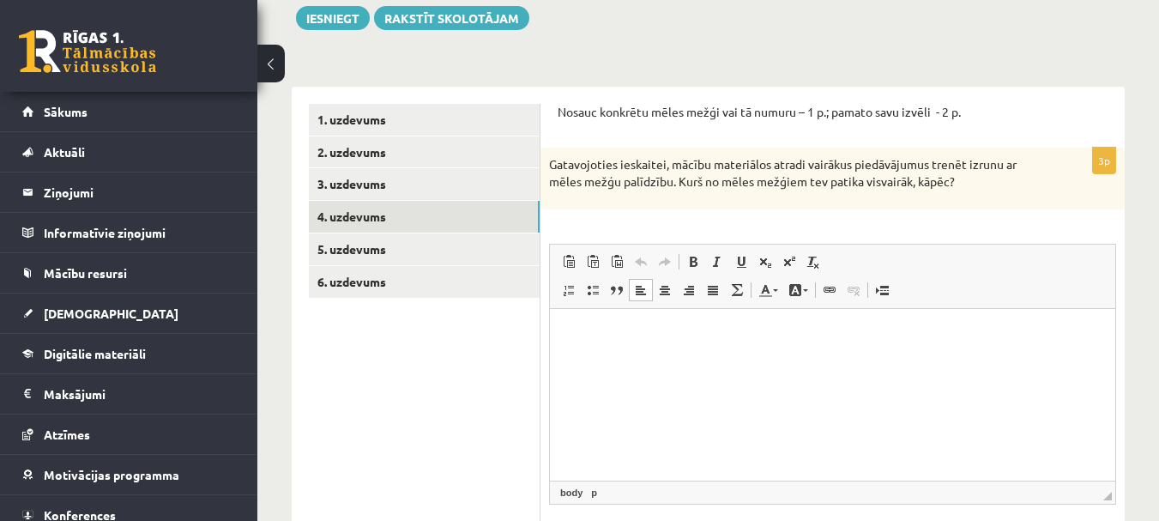
scroll to position [260, 0]
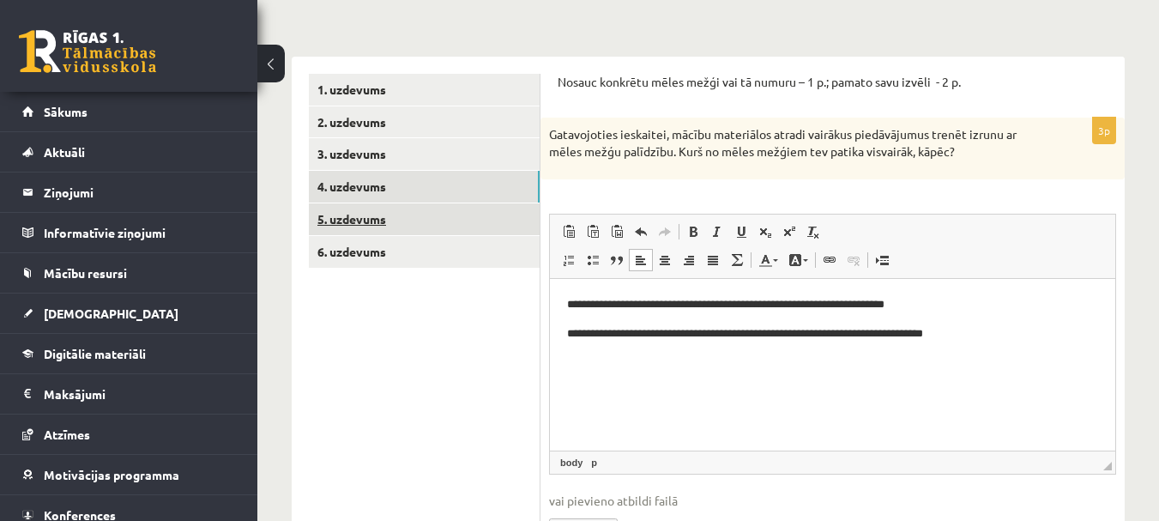
click at [368, 219] on link "5. uzdevums" at bounding box center [424, 219] width 231 height 32
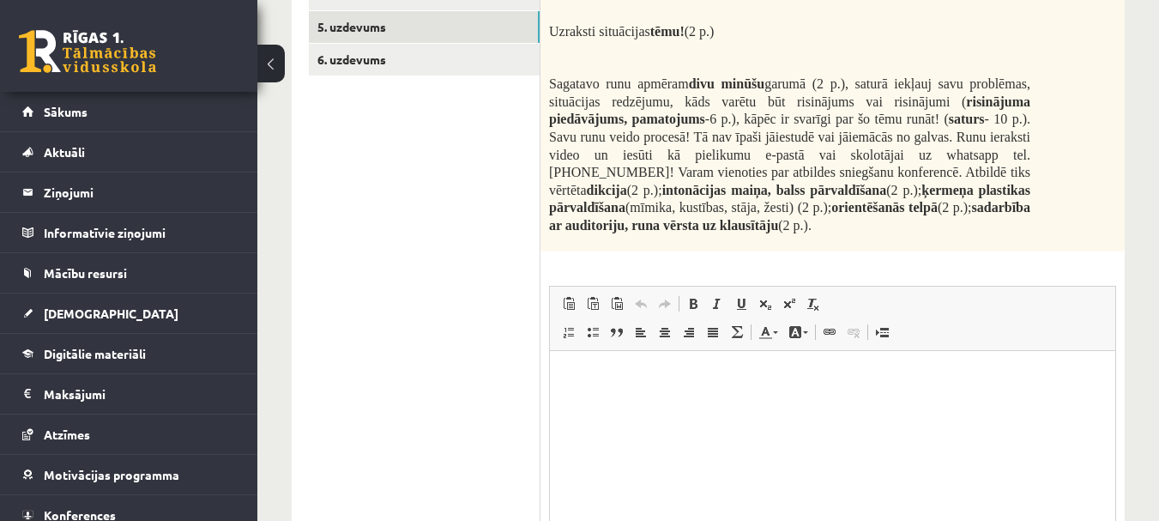
scroll to position [517, 0]
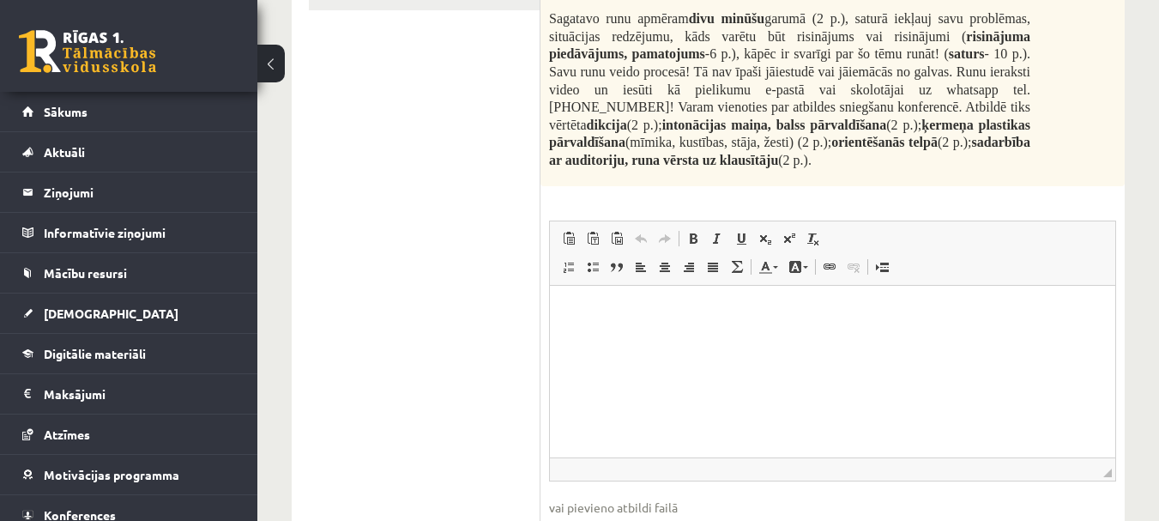
click at [741, 330] on html at bounding box center [832, 312] width 565 height 52
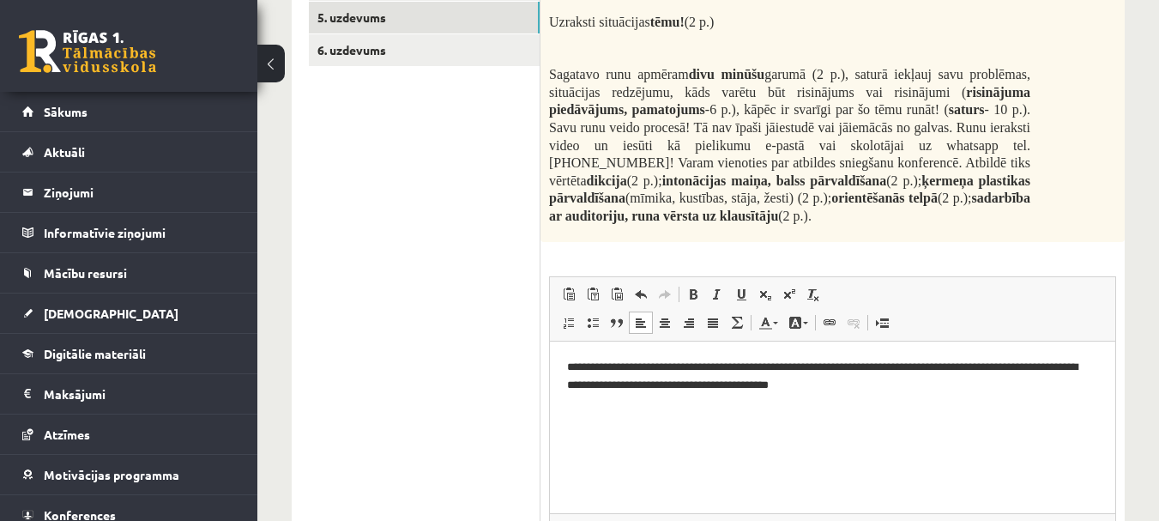
scroll to position [432, 0]
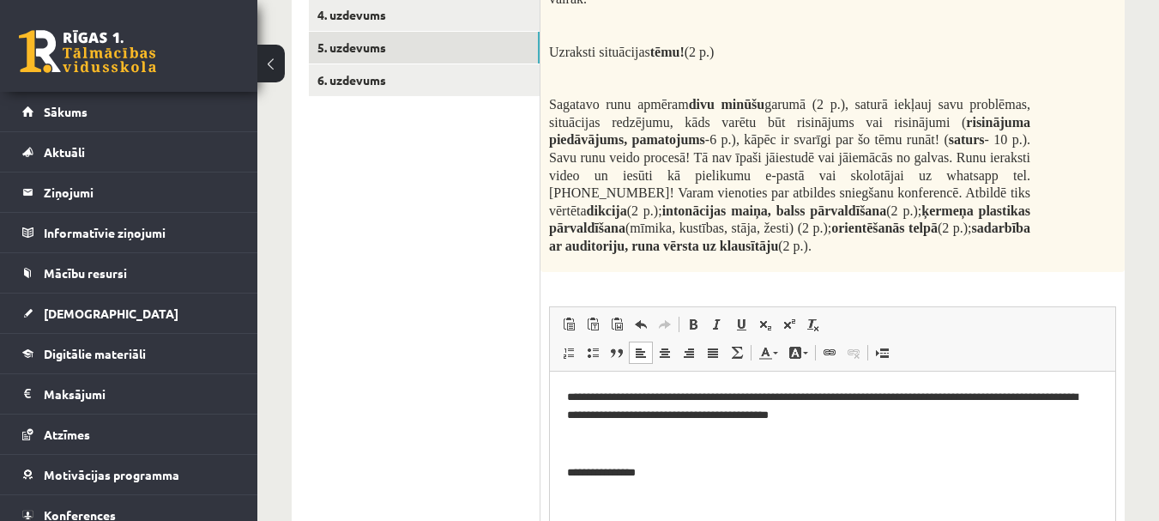
click at [571, 469] on p "**********" at bounding box center [832, 473] width 531 height 18
drag, startPoint x: 690, startPoint y: 479, endPoint x: 704, endPoint y: 471, distance: 15.8
click at [695, 474] on p "**********" at bounding box center [832, 473] width 531 height 18
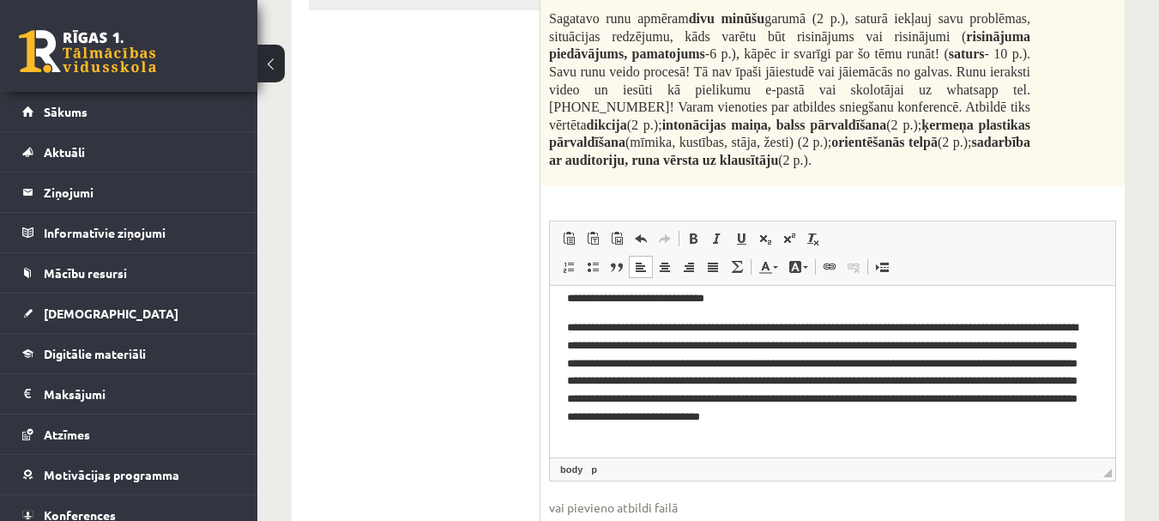
scroll to position [93, 0]
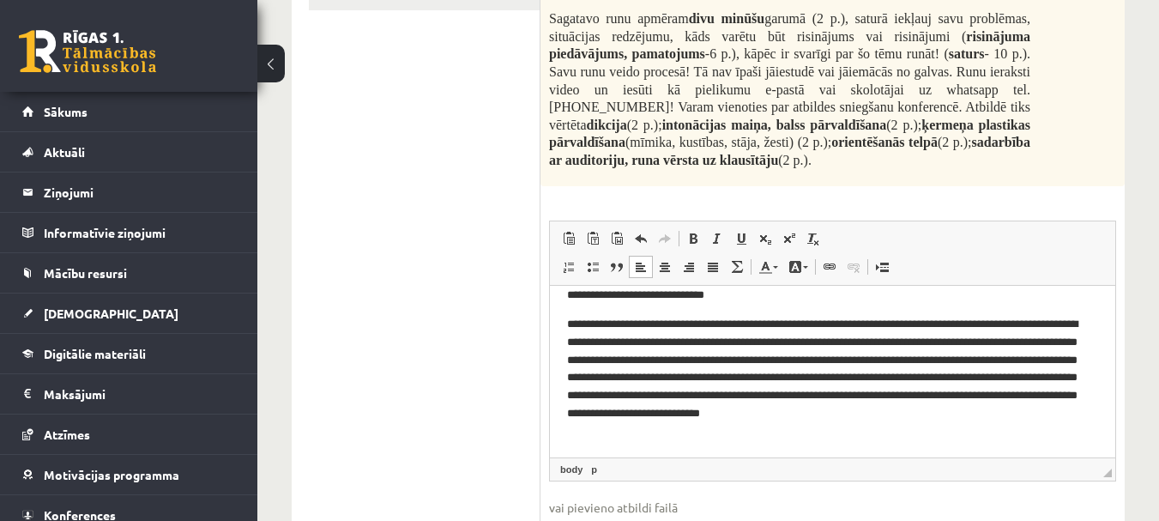
click at [873, 409] on p "**********" at bounding box center [826, 378] width 518 height 125
click at [876, 411] on p "**********" at bounding box center [826, 378] width 518 height 125
click at [678, 437] on p "**********" at bounding box center [826, 378] width 518 height 125
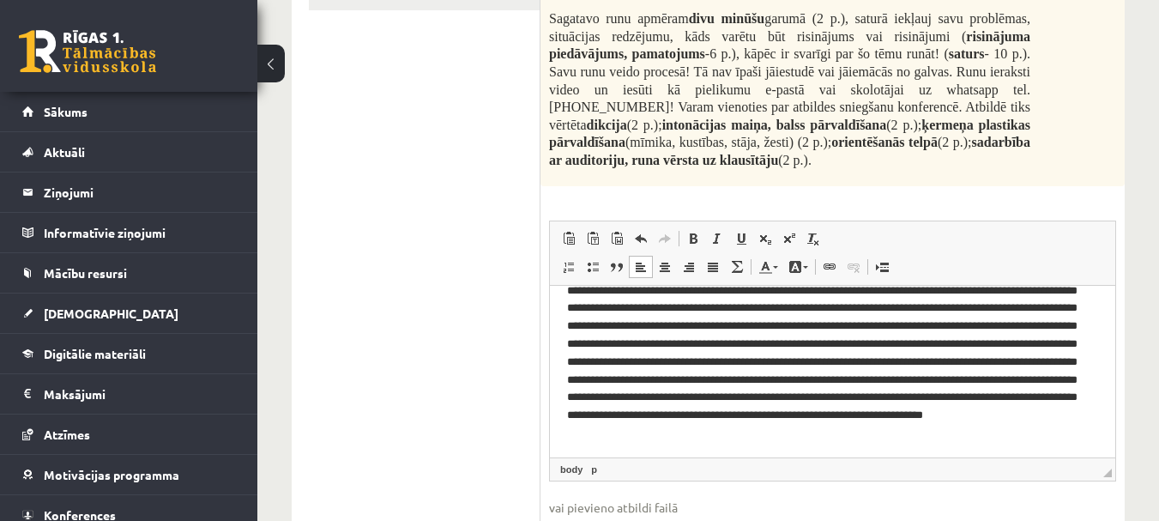
scroll to position [182, 0]
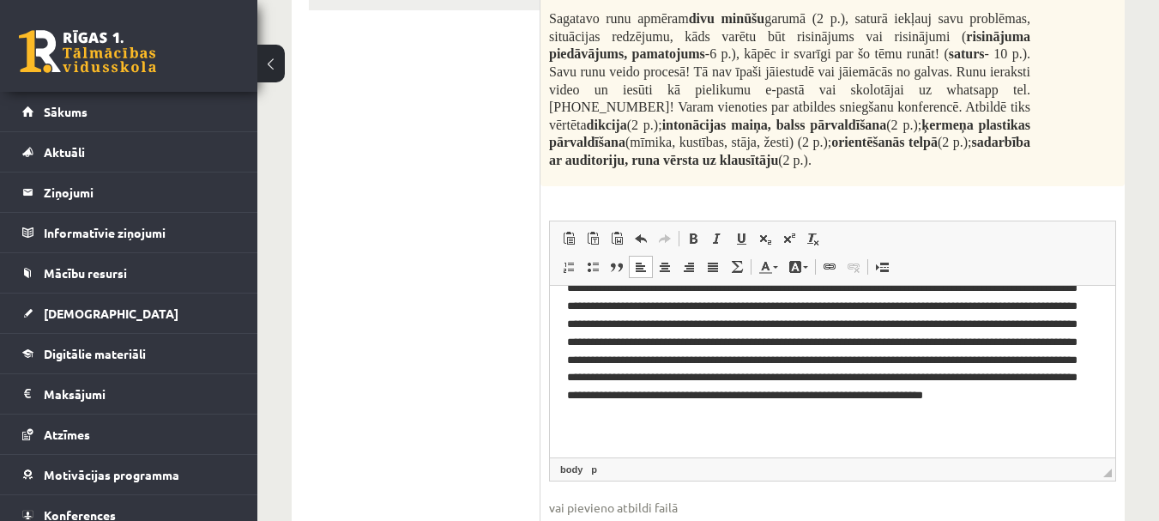
click at [855, 432] on p "Bagātinātā teksta redaktors, wiswyg-editor-user-answer-47433806107640" at bounding box center [826, 334] width 518 height 214
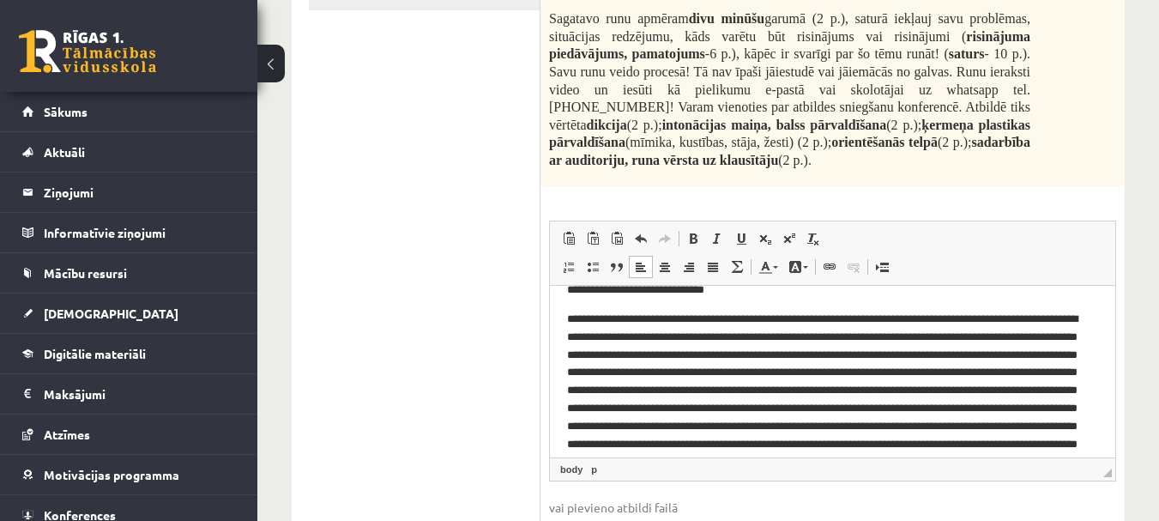
scroll to position [96, 0]
click at [649, 391] on p "Bagātinātā teksta redaktors, wiswyg-editor-user-answer-47433806107640" at bounding box center [826, 418] width 518 height 214
click at [649, 388] on p "Bagātinātā teksta redaktors, wiswyg-editor-user-answer-47433806107640" at bounding box center [826, 418] width 518 height 214
click at [649, 390] on p "Bagātinātā teksta redaktors, wiswyg-editor-user-answer-47433806107640" at bounding box center [826, 418] width 518 height 214
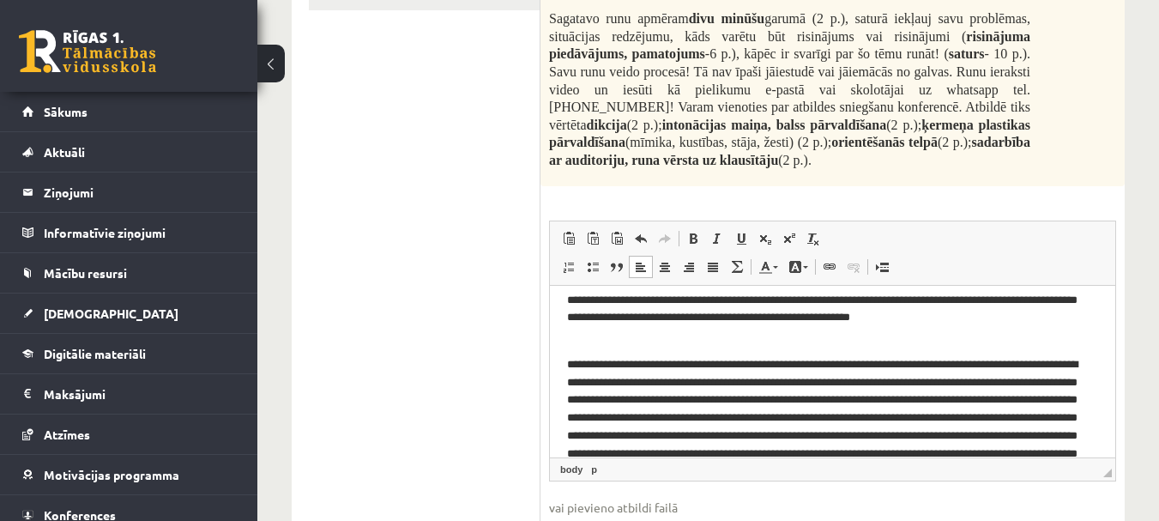
scroll to position [182, 0]
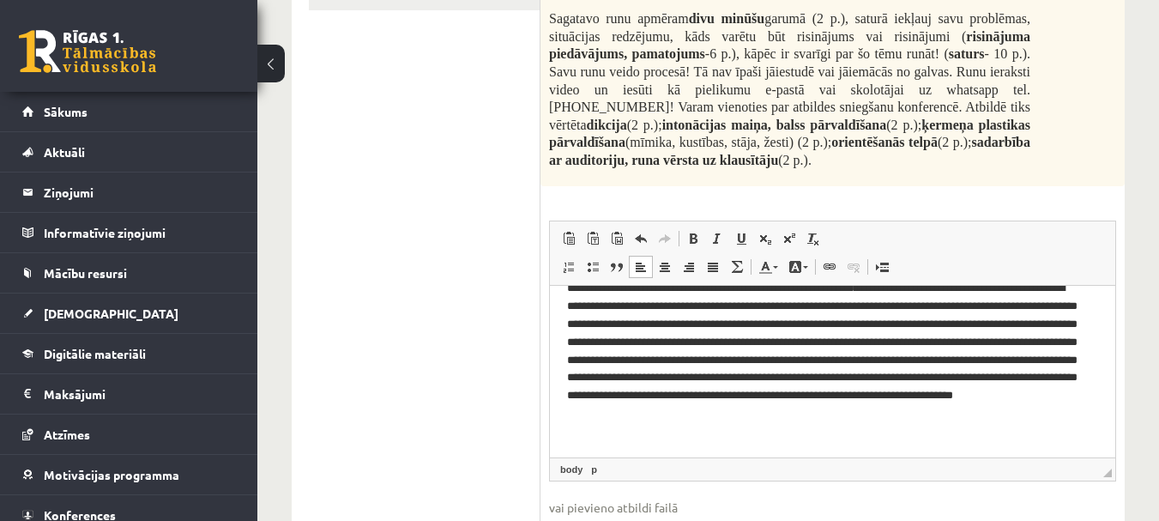
click at [606, 340] on p "**********" at bounding box center [826, 334] width 518 height 214
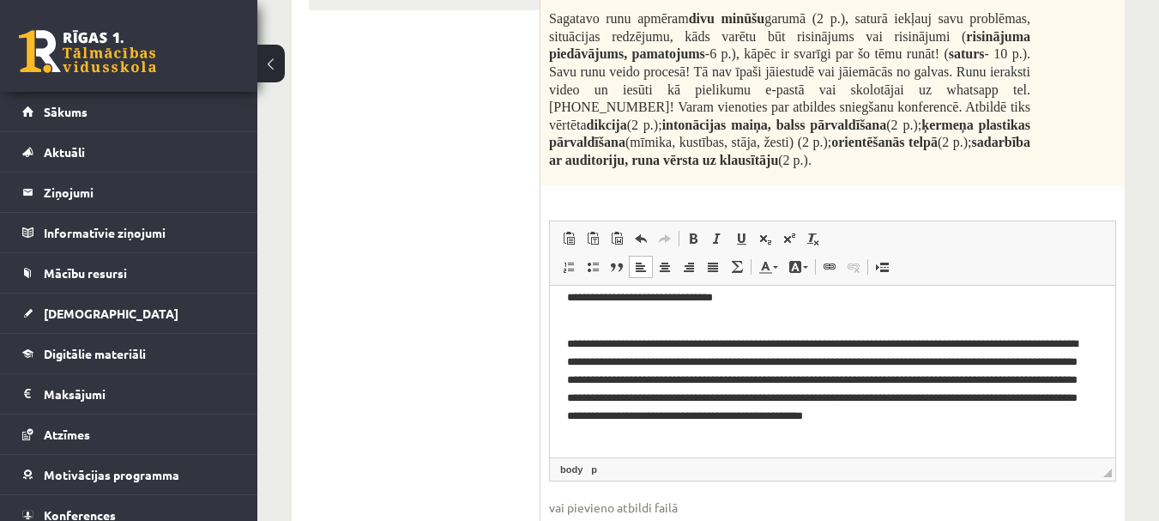
scroll to position [211, 0]
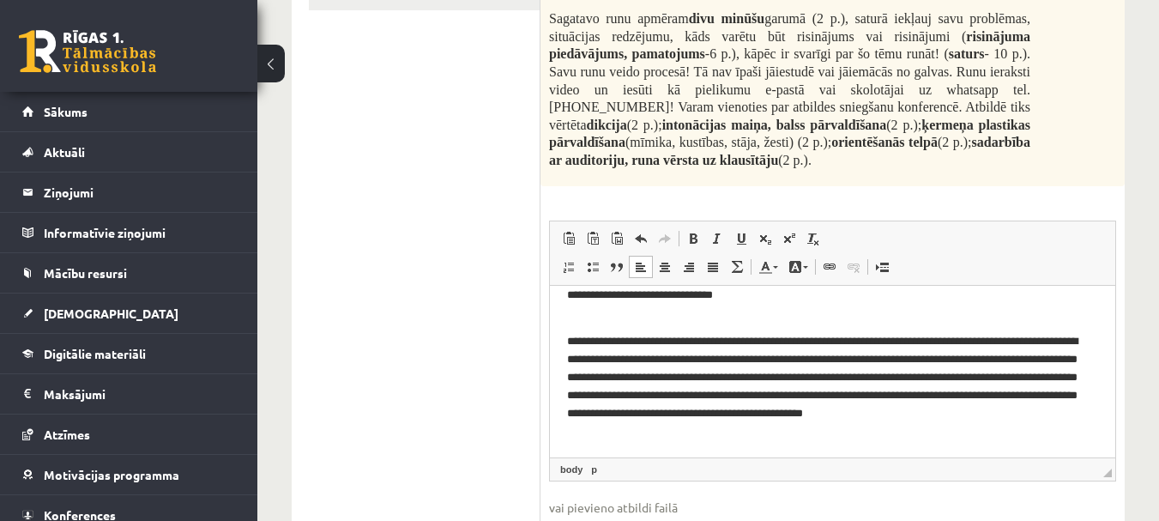
click at [822, 430] on p "**********" at bounding box center [826, 386] width 518 height 107
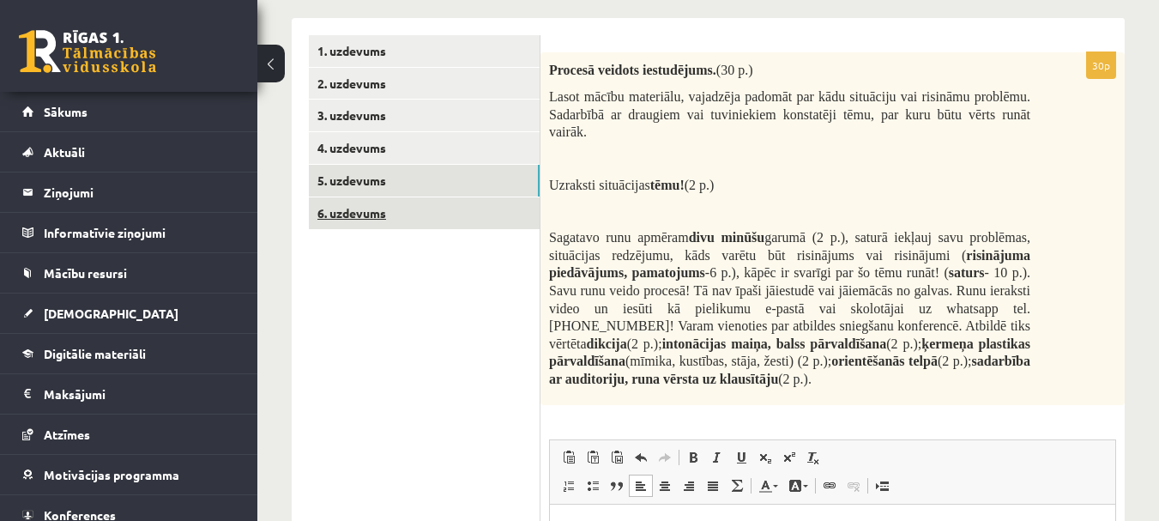
scroll to position [260, 0]
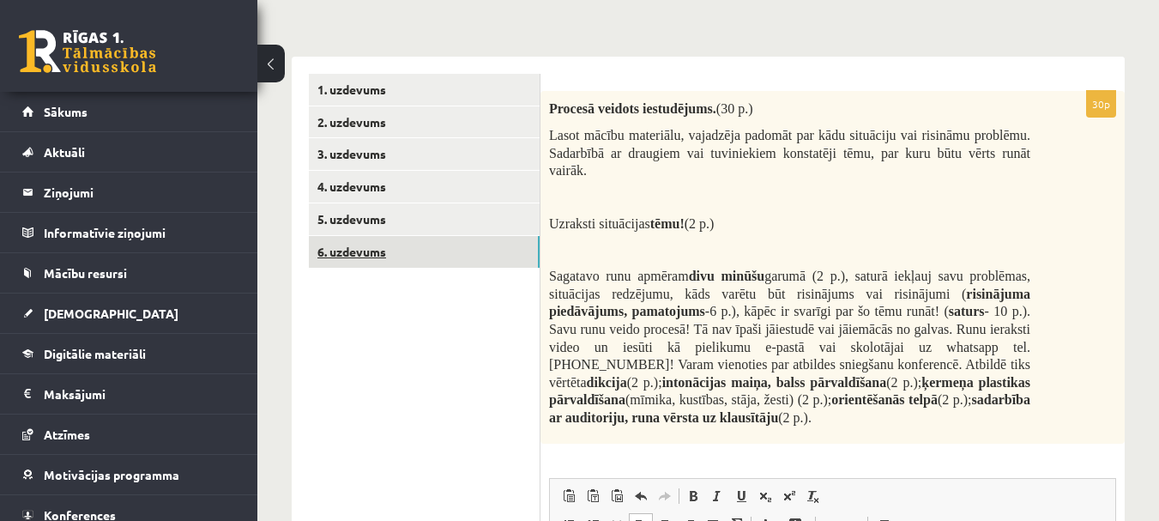
click at [372, 255] on link "6. uzdevums" at bounding box center [424, 252] width 231 height 32
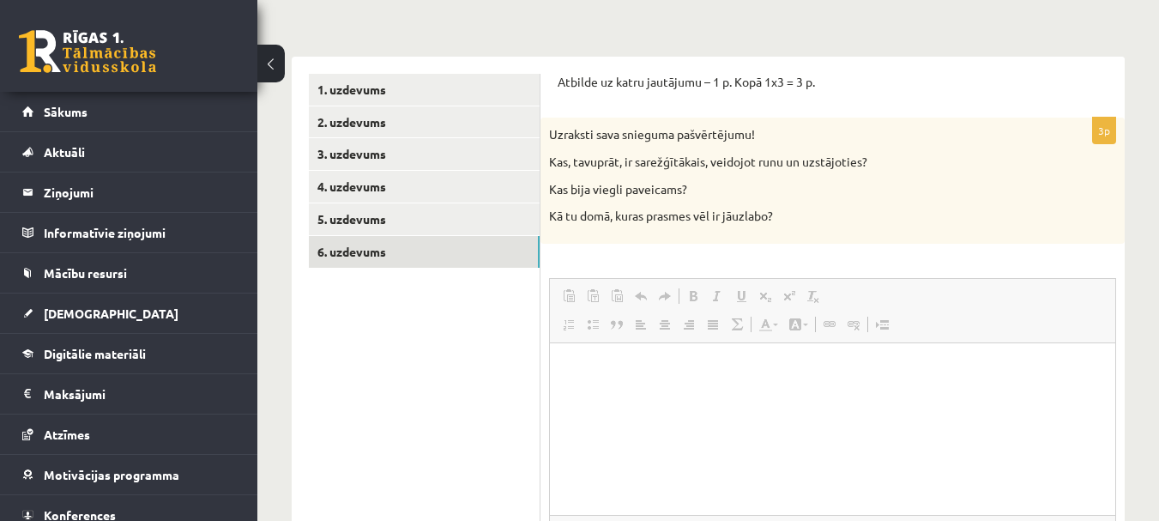
scroll to position [0, 0]
click at [604, 375] on p "Bagātinātā teksta redaktors, wiswyg-editor-user-answer-47434012845740" at bounding box center [832, 368] width 531 height 18
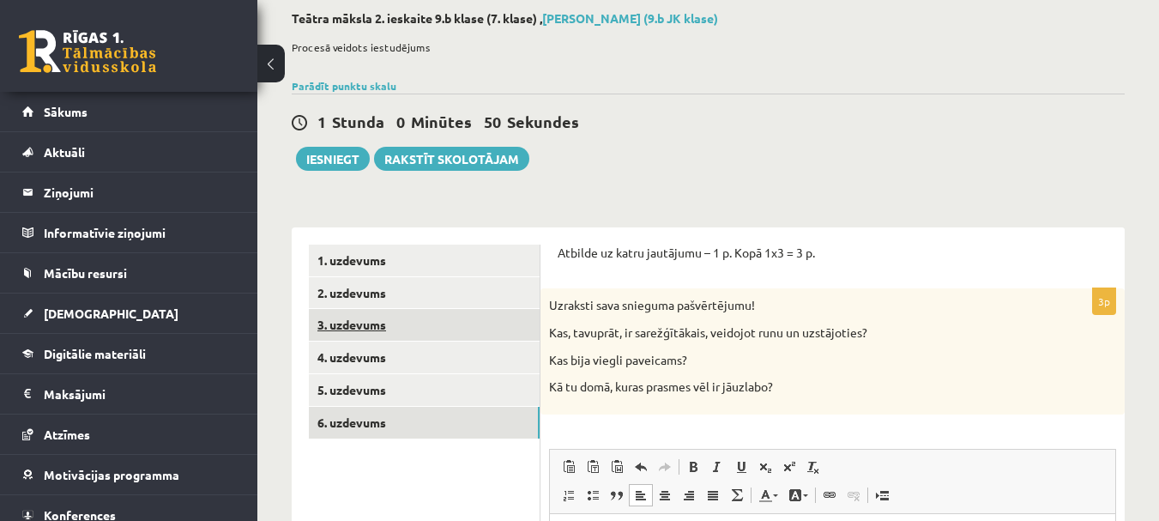
scroll to position [88, 0]
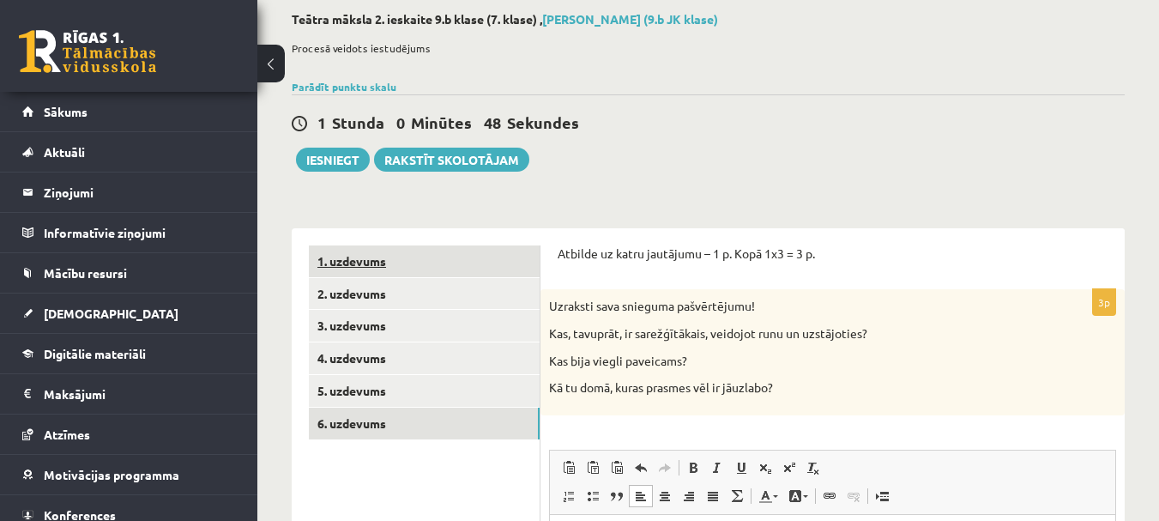
click at [374, 264] on link "1. uzdevums" at bounding box center [424, 261] width 231 height 32
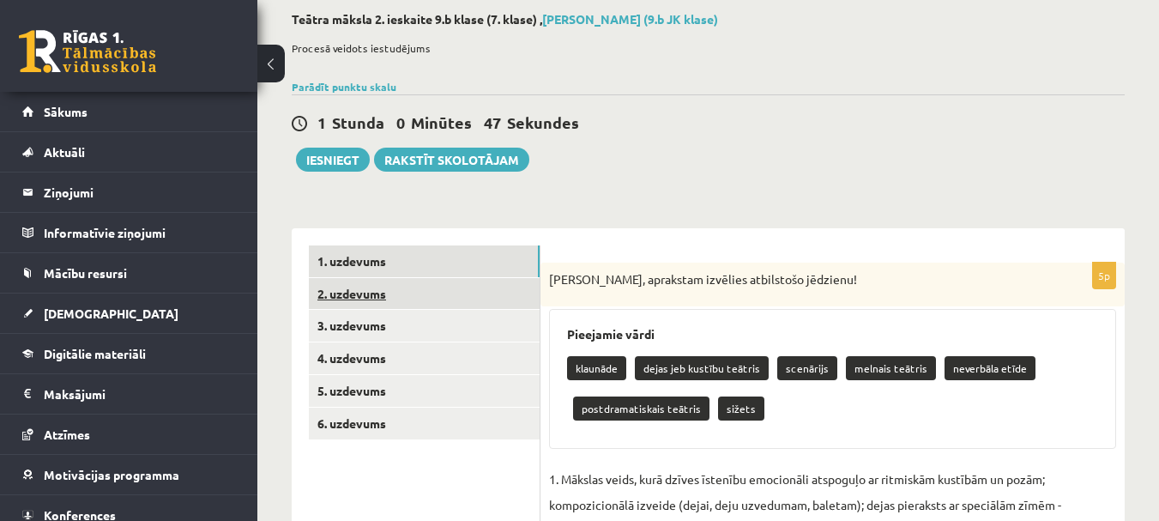
click at [331, 290] on link "2. uzdevums" at bounding box center [424, 294] width 231 height 32
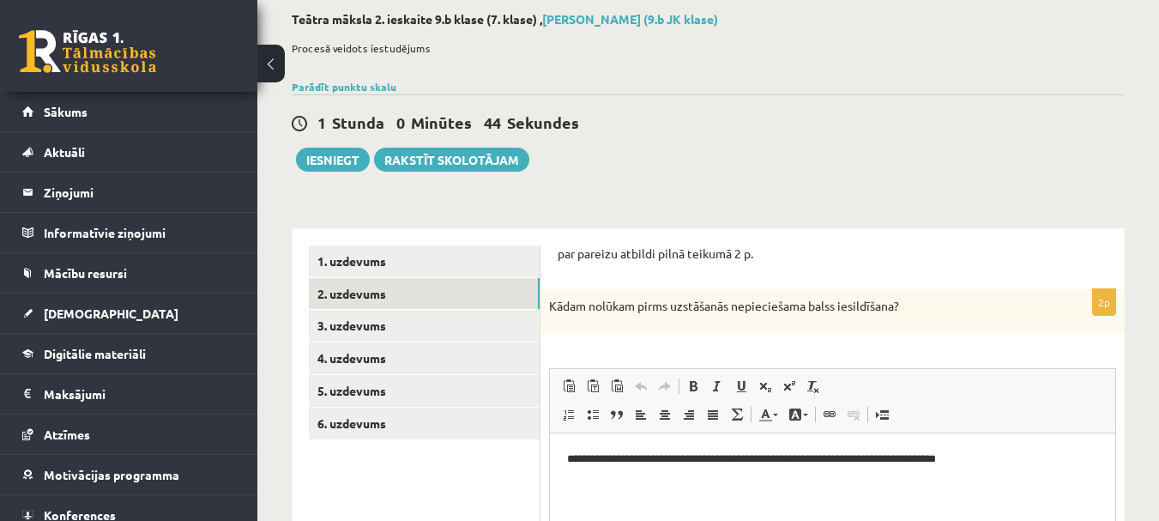
scroll to position [0, 0]
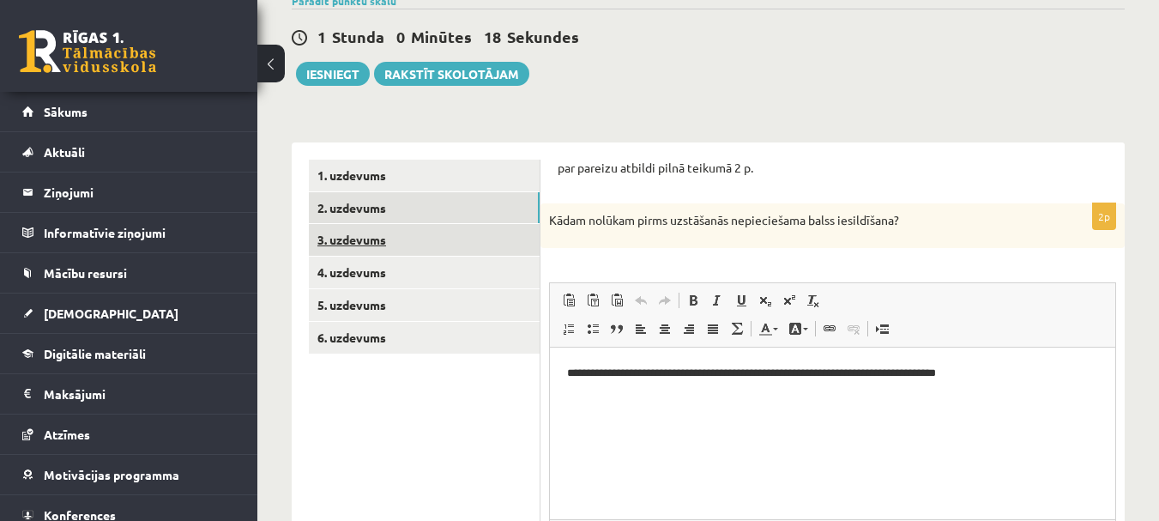
click at [378, 233] on link "3. uzdevums" at bounding box center [424, 240] width 231 height 32
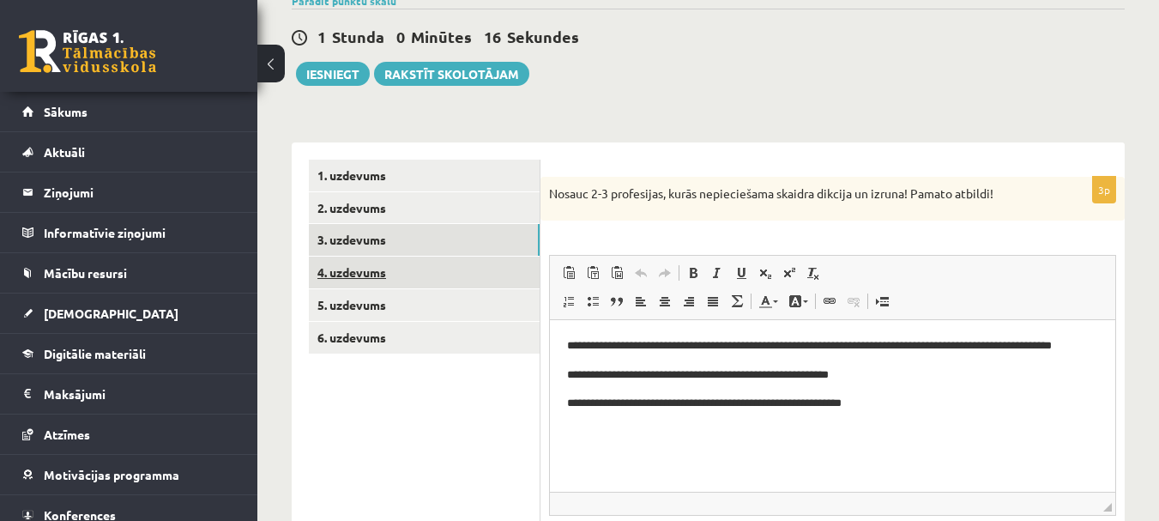
click at [378, 273] on link "4. uzdevums" at bounding box center [424, 273] width 231 height 32
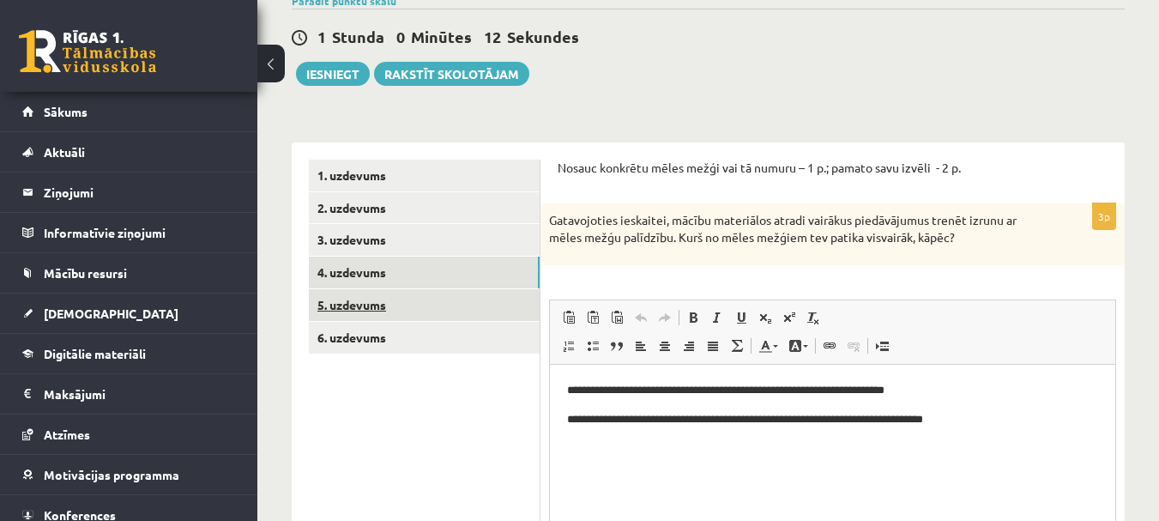
click at [373, 303] on link "5. uzdevums" at bounding box center [424, 305] width 231 height 32
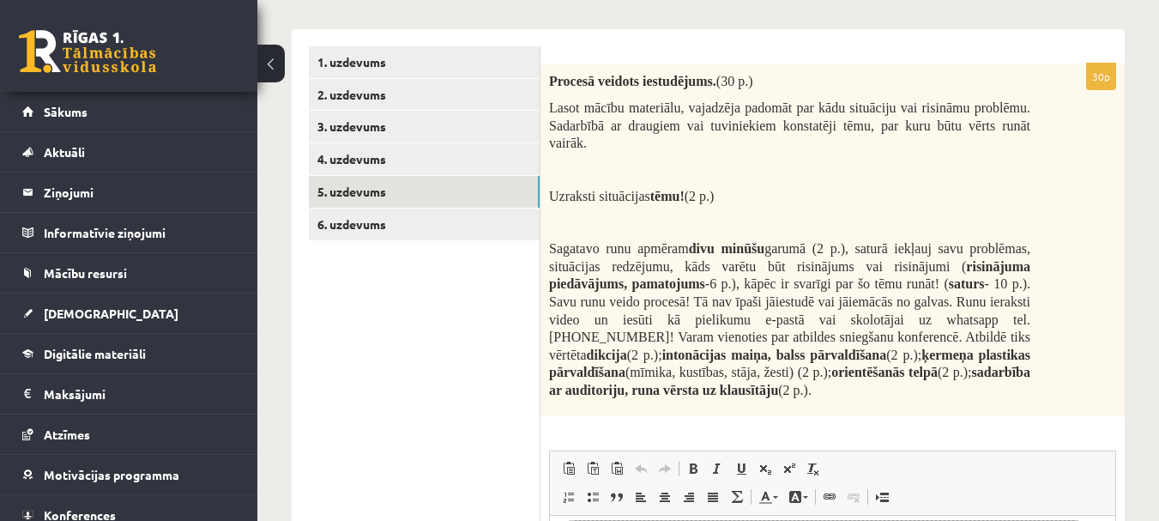
scroll to position [284, 0]
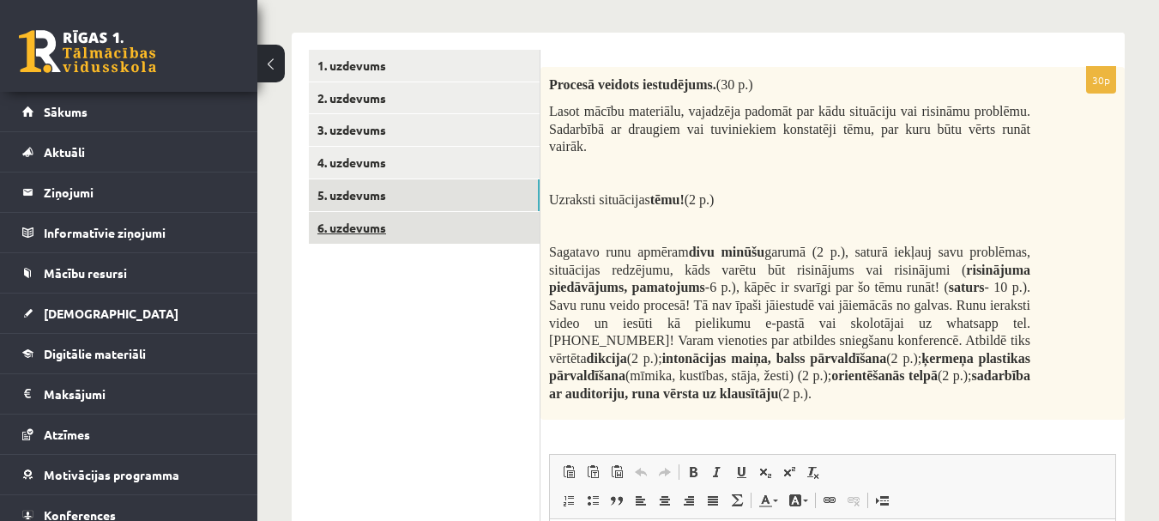
click at [385, 237] on link "6. uzdevums" at bounding box center [424, 228] width 231 height 32
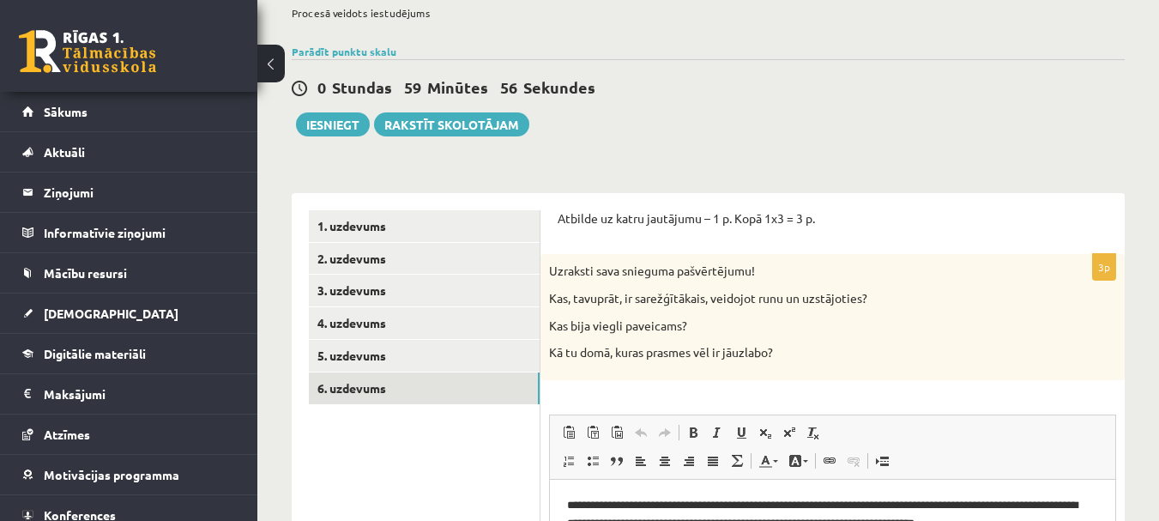
scroll to position [112, 0]
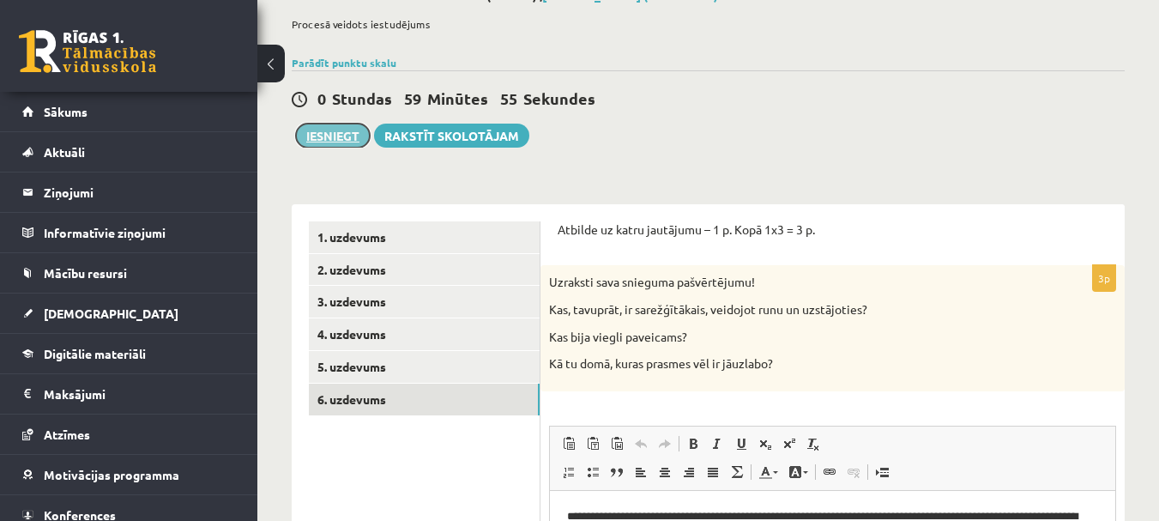
click at [337, 140] on button "Iesniegt" at bounding box center [333, 136] width 74 height 24
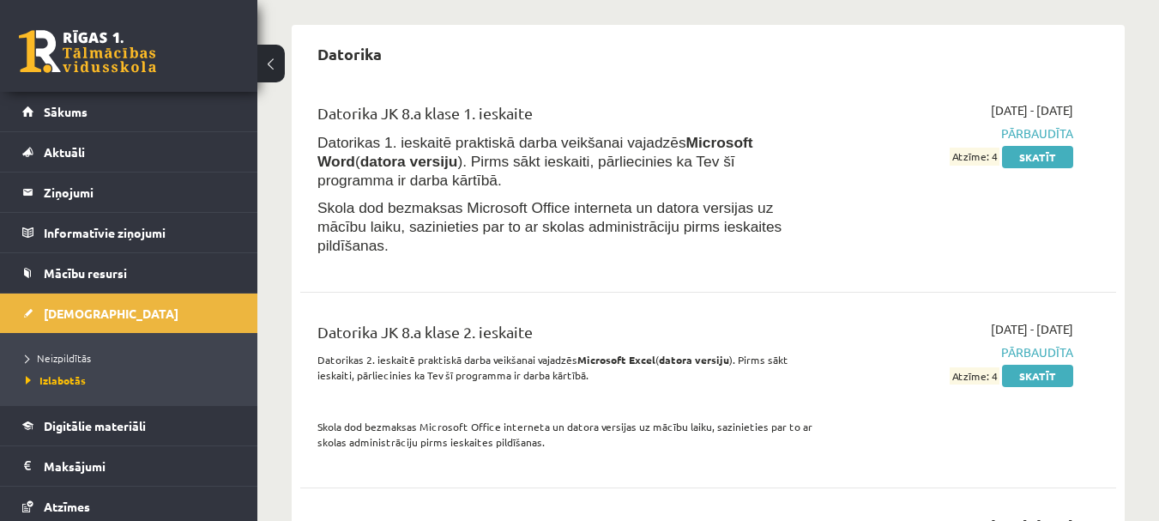
scroll to position [2059, 0]
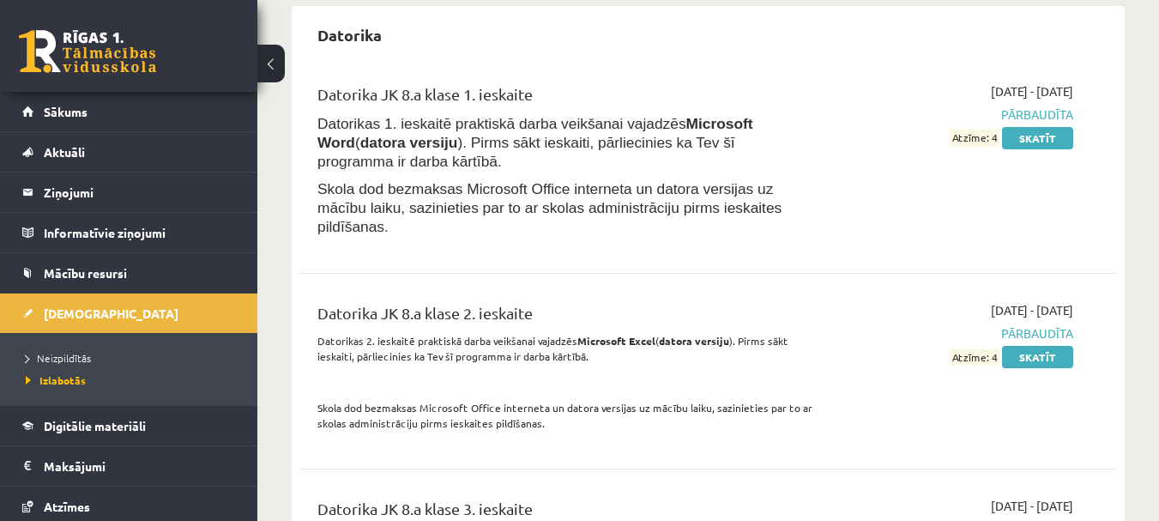
click at [69, 61] on link at bounding box center [87, 51] width 137 height 43
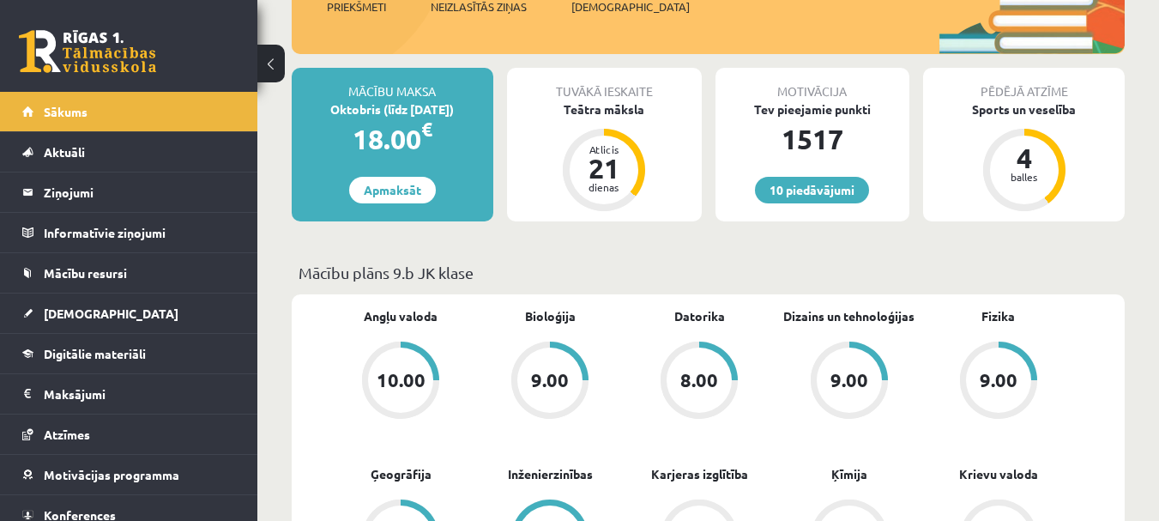
scroll to position [257, 0]
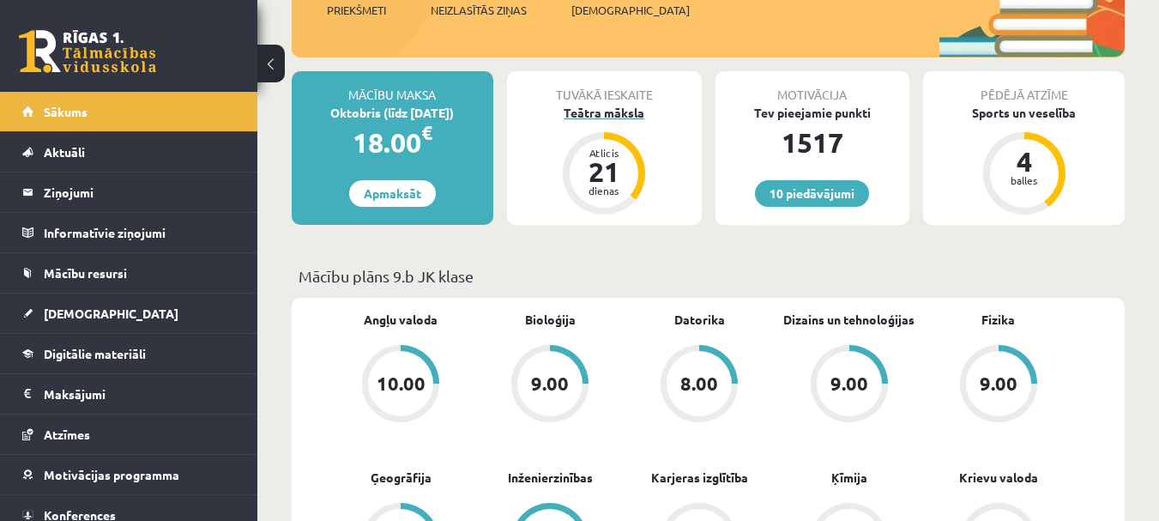
click at [613, 110] on div "Teātra māksla" at bounding box center [604, 113] width 195 height 18
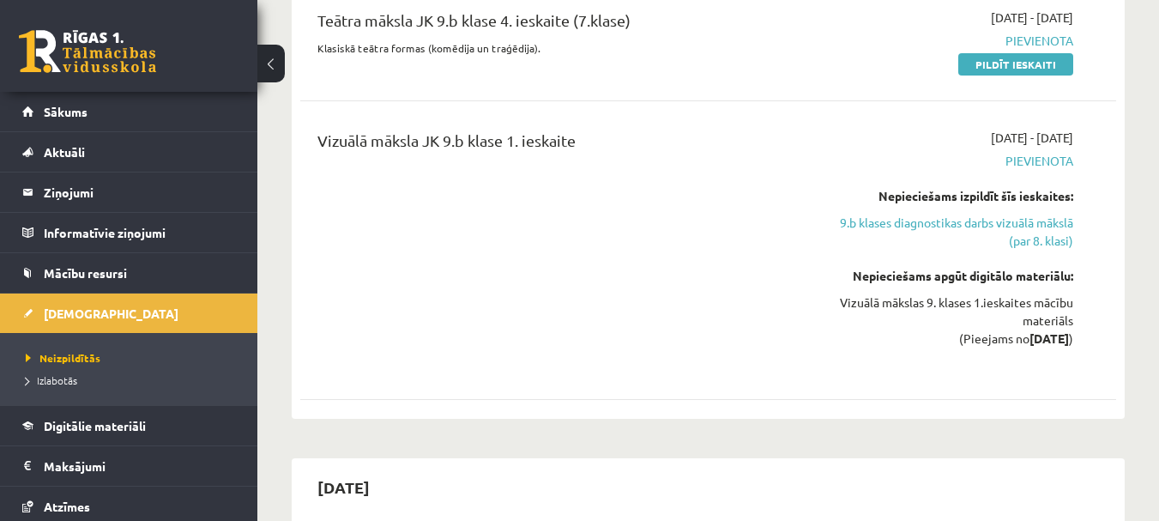
scroll to position [2231, 0]
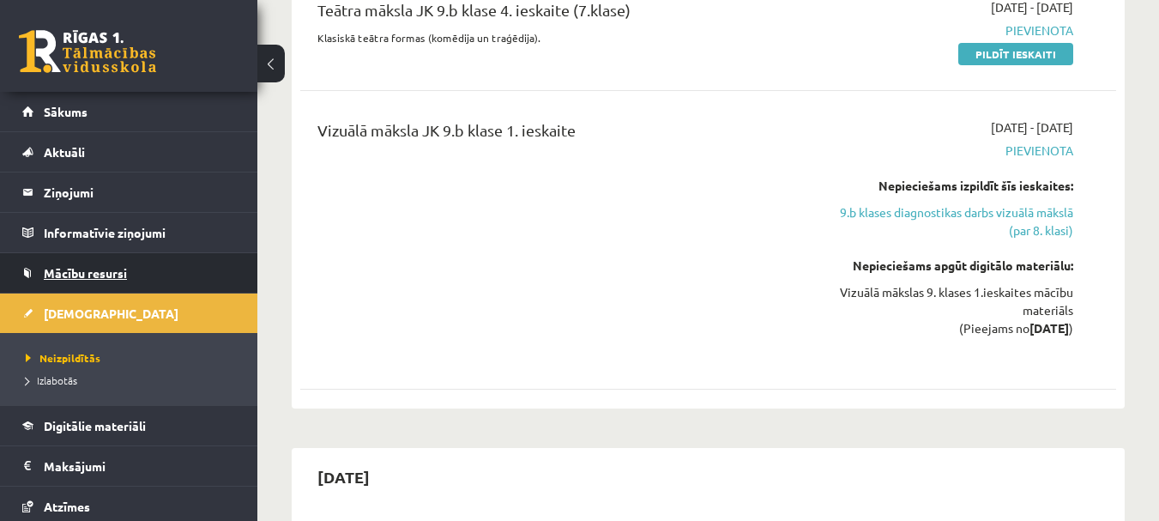
click at [78, 272] on span "Mācību resursi" at bounding box center [85, 272] width 83 height 15
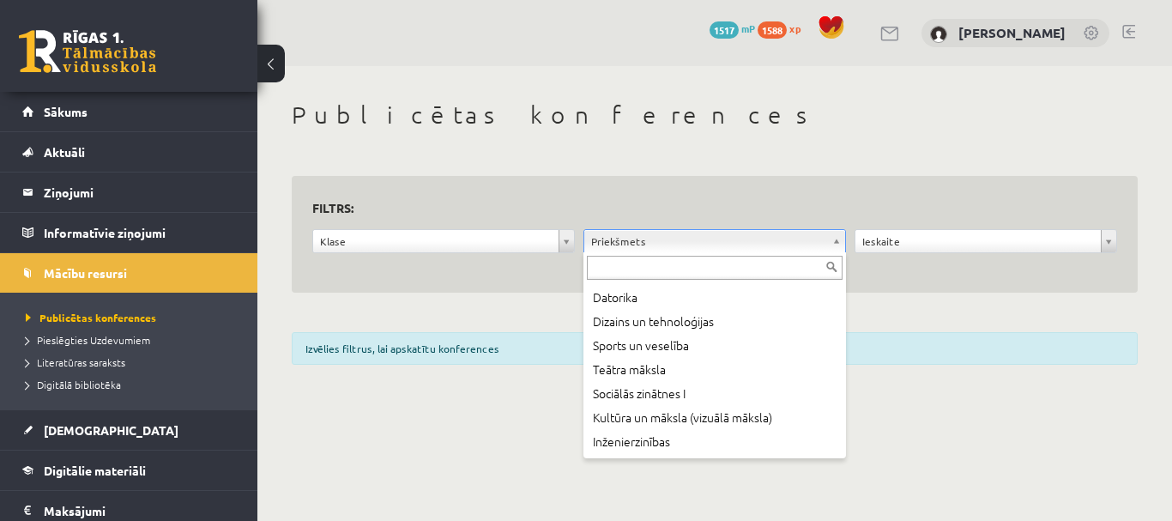
scroll to position [429, 0]
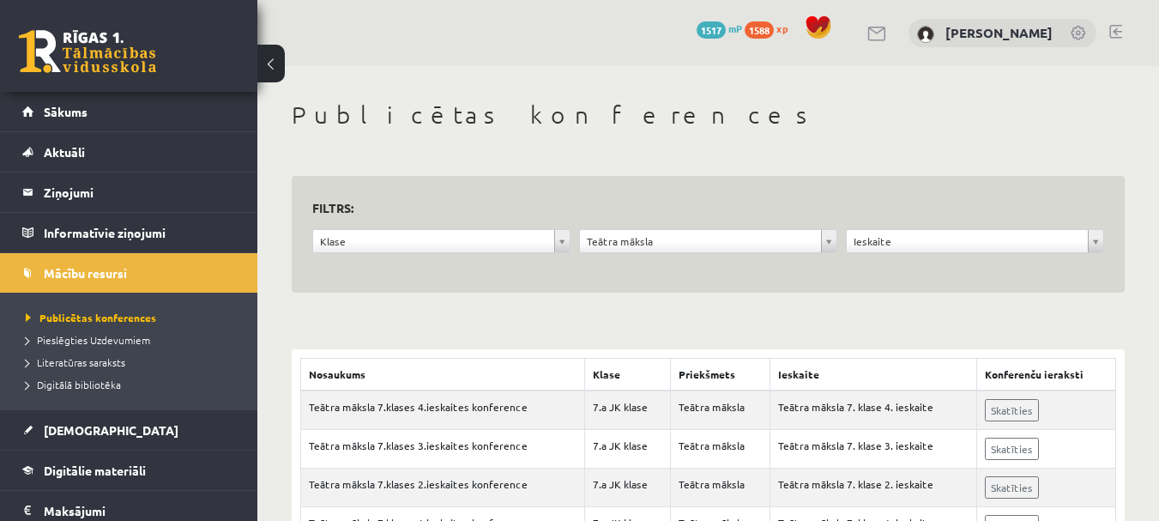
scroll to position [78, 0]
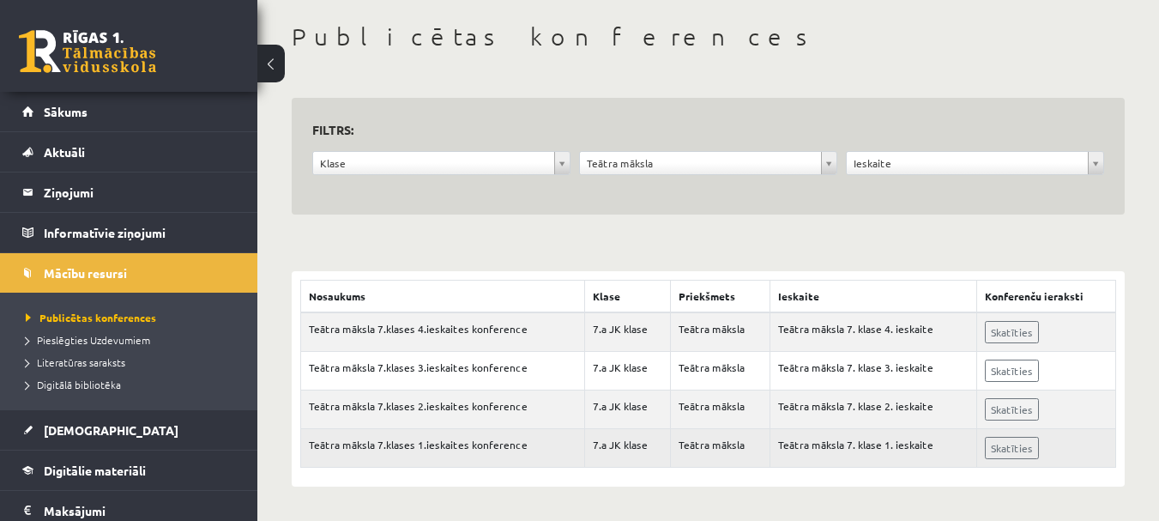
click at [456, 446] on td "Teātra māksla 7.klases 1.ieskaites konference" at bounding box center [443, 448] width 284 height 39
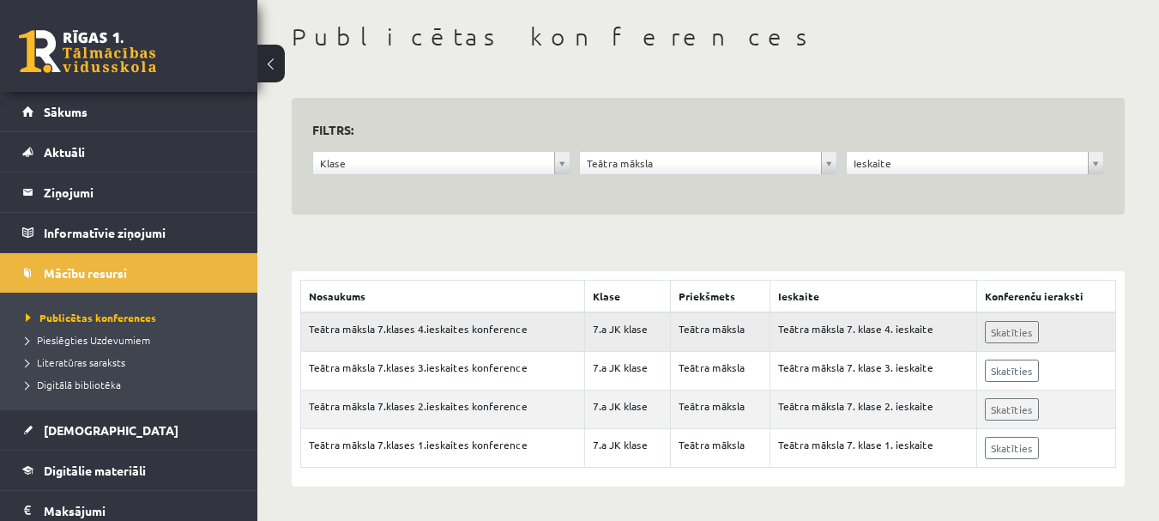
click at [913, 333] on td "Teātra māksla 7. klase 4. ieskaite" at bounding box center [873, 331] width 207 height 39
click at [110, 386] on span "Digitālā bibliotēka" at bounding box center [73, 385] width 95 height 14
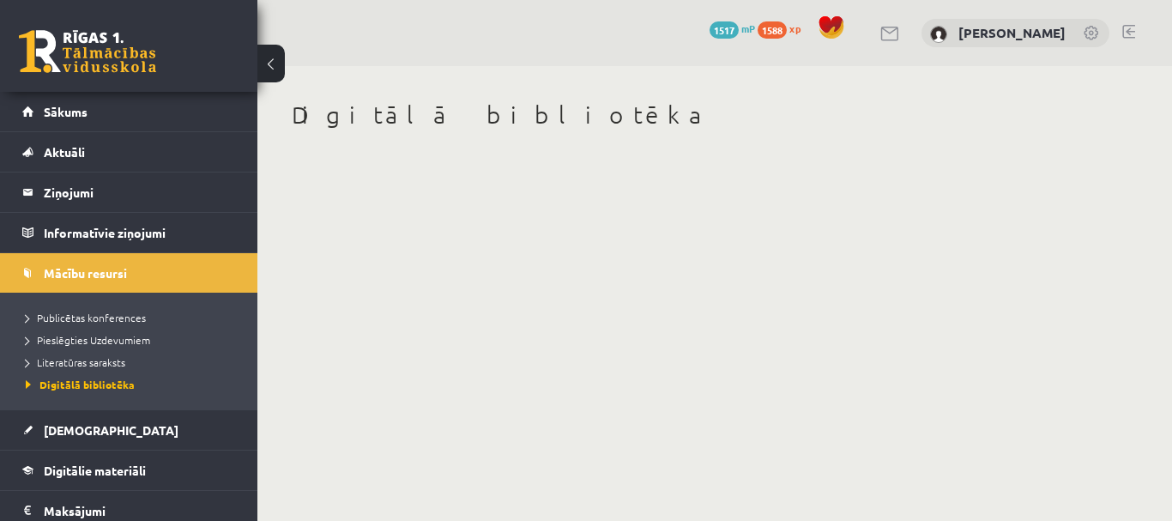
click at [87, 51] on link at bounding box center [87, 51] width 137 height 43
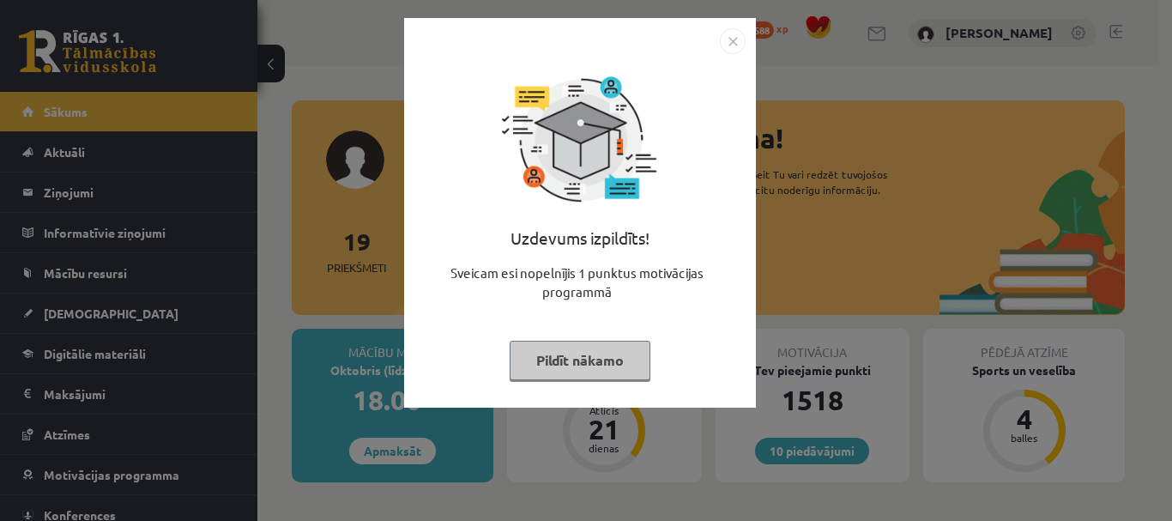
click at [585, 352] on button "Pildīt nākamo" at bounding box center [580, 360] width 141 height 39
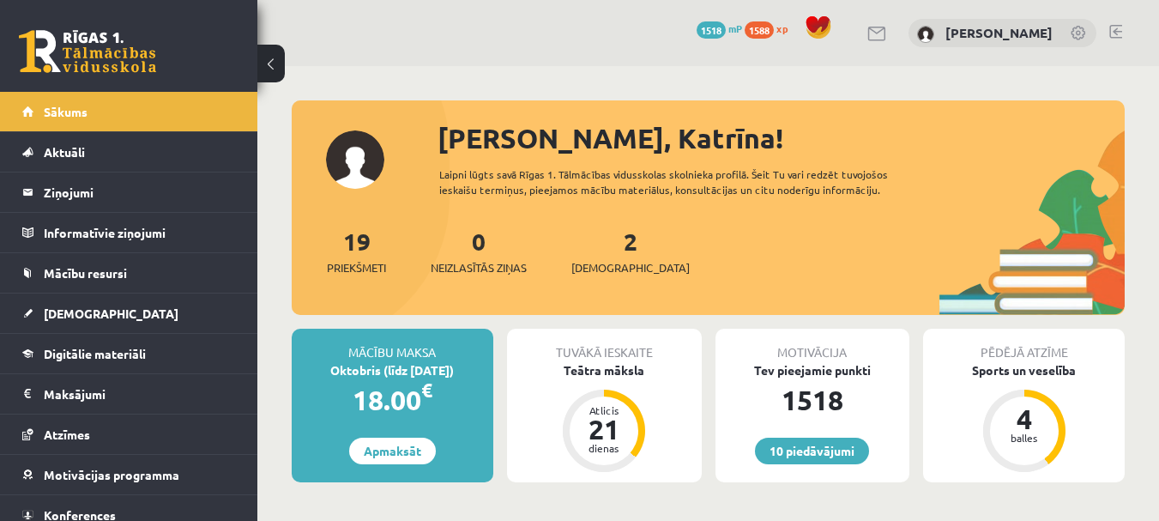
click at [1115, 31] on link at bounding box center [1115, 32] width 13 height 14
